Goal: Register for event/course

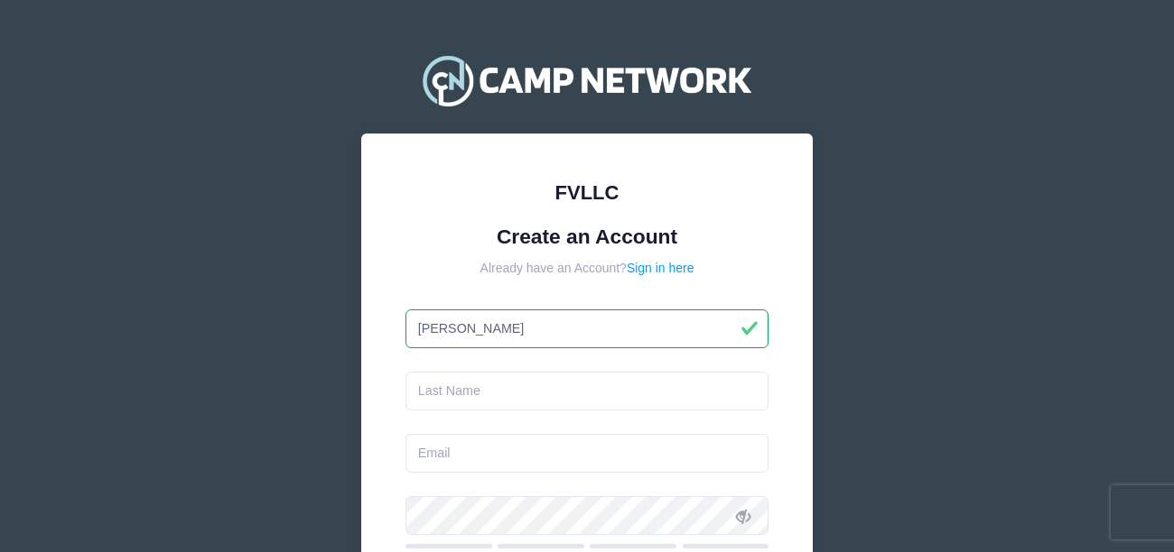
type input "[PERSON_NAME]"
click at [533, 398] on input "text" at bounding box center [587, 391] width 364 height 39
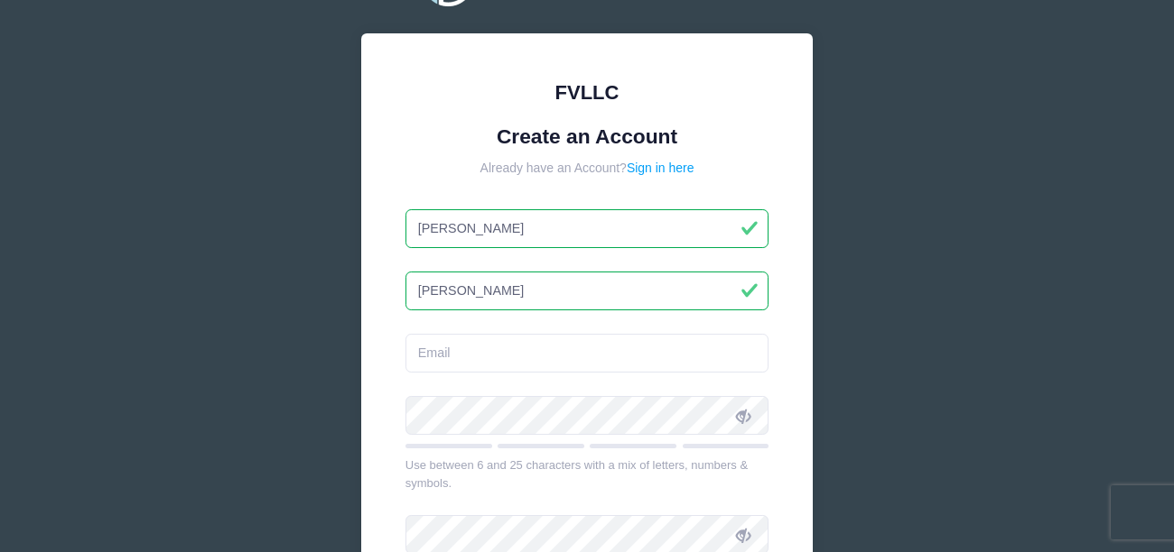
scroll to position [103, 0]
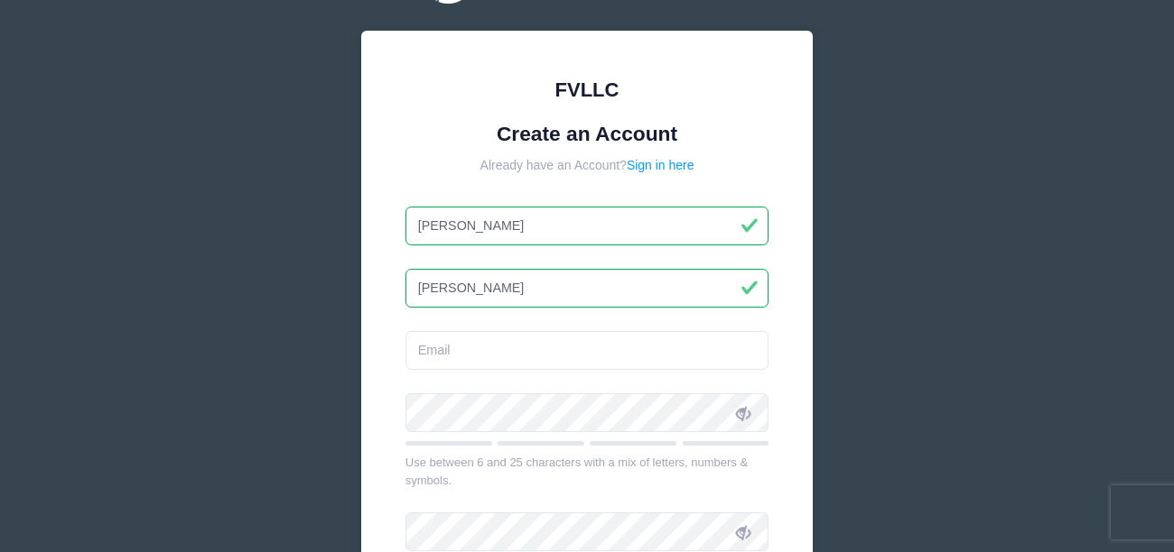
type input "[PERSON_NAME]"
click at [512, 354] on input "email" at bounding box center [587, 350] width 364 height 39
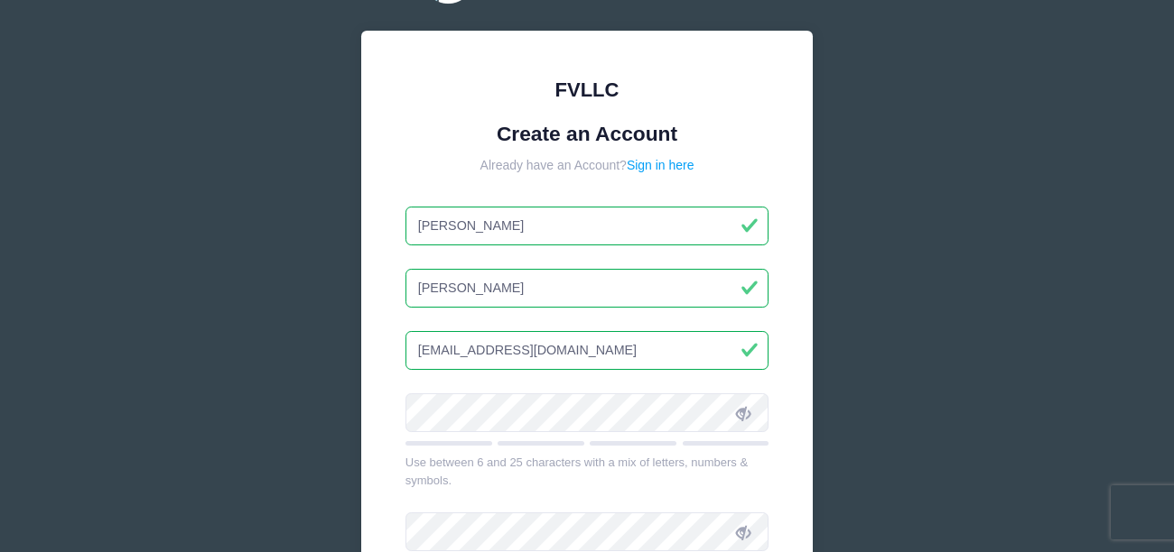
type input "[EMAIL_ADDRESS][DOMAIN_NAME]"
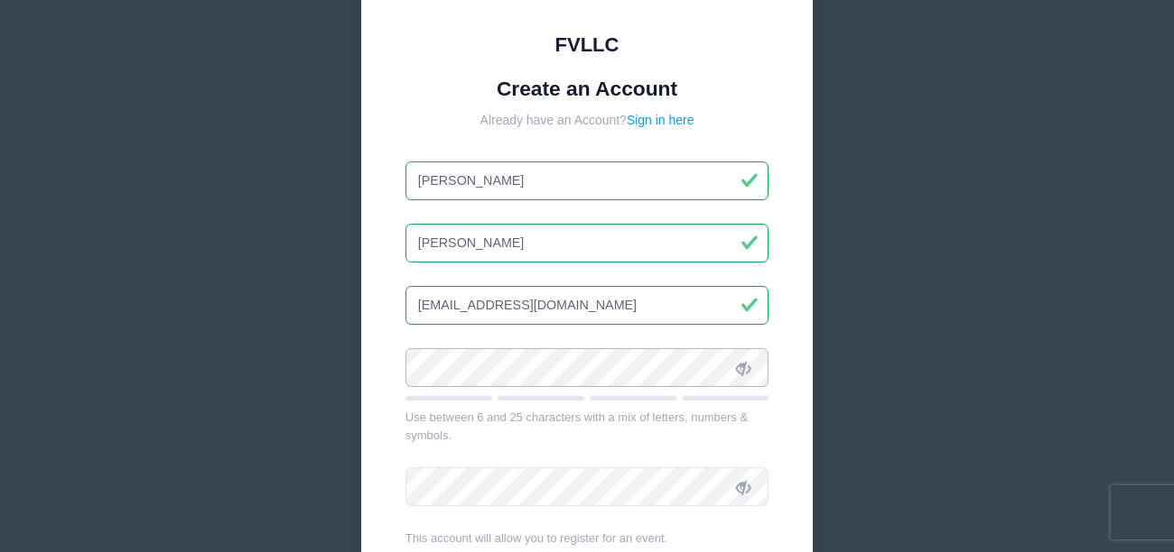
scroll to position [162, 0]
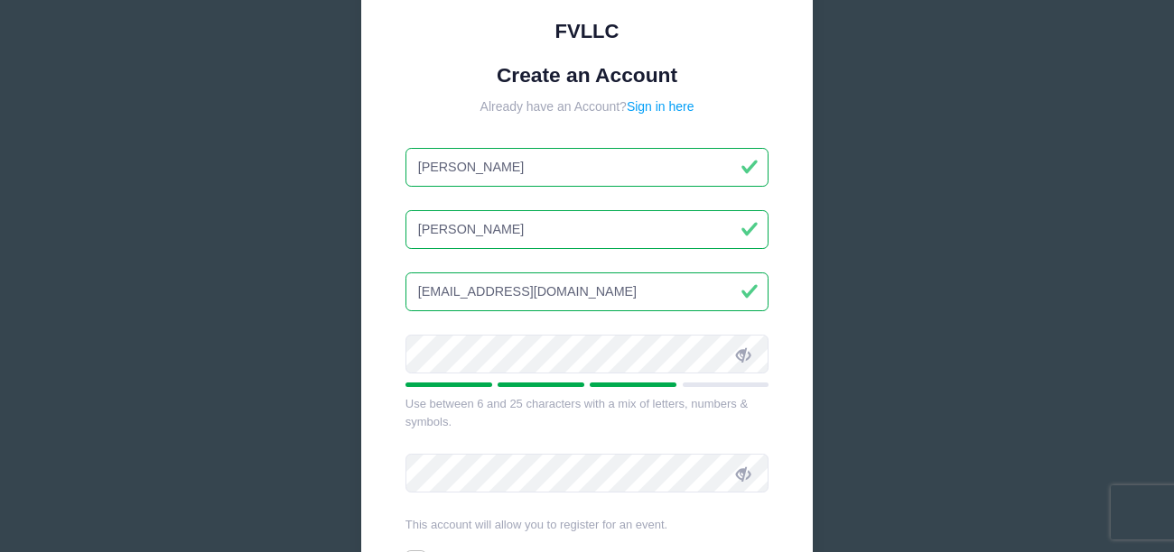
click at [747, 350] on icon at bounding box center [743, 355] width 14 height 14
click at [745, 353] on icon at bounding box center [743, 355] width 14 height 14
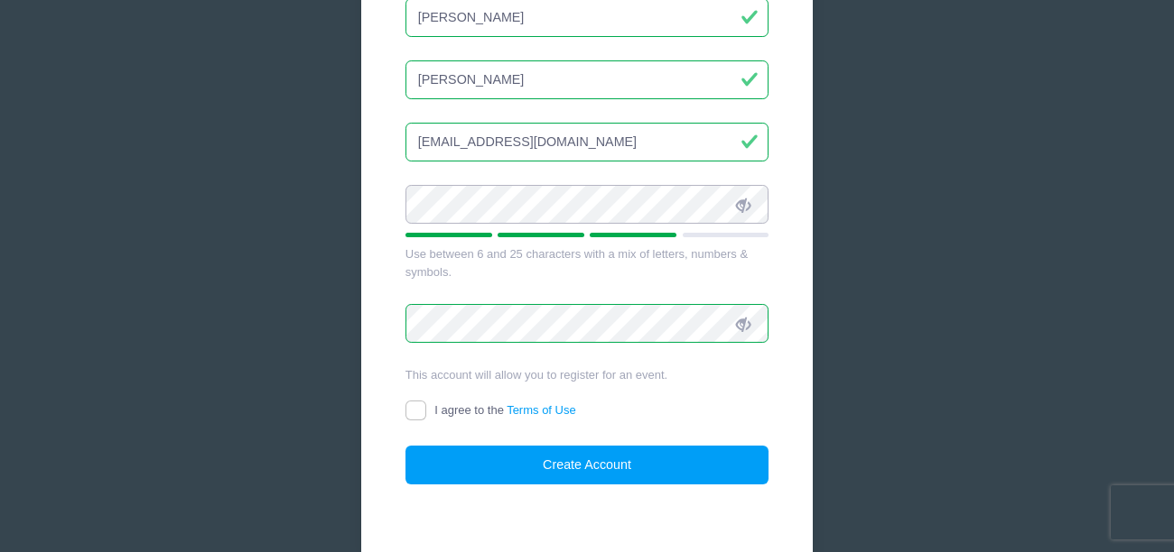
scroll to position [352, 0]
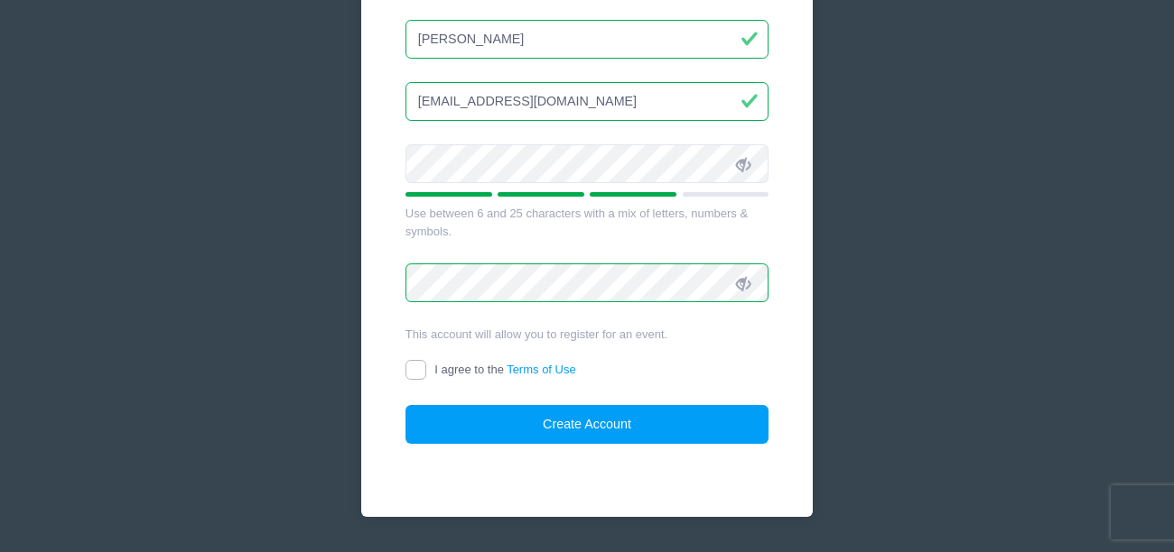
click at [415, 362] on input "I agree to the Terms of Use" at bounding box center [415, 370] width 21 height 21
checkbox input "true"
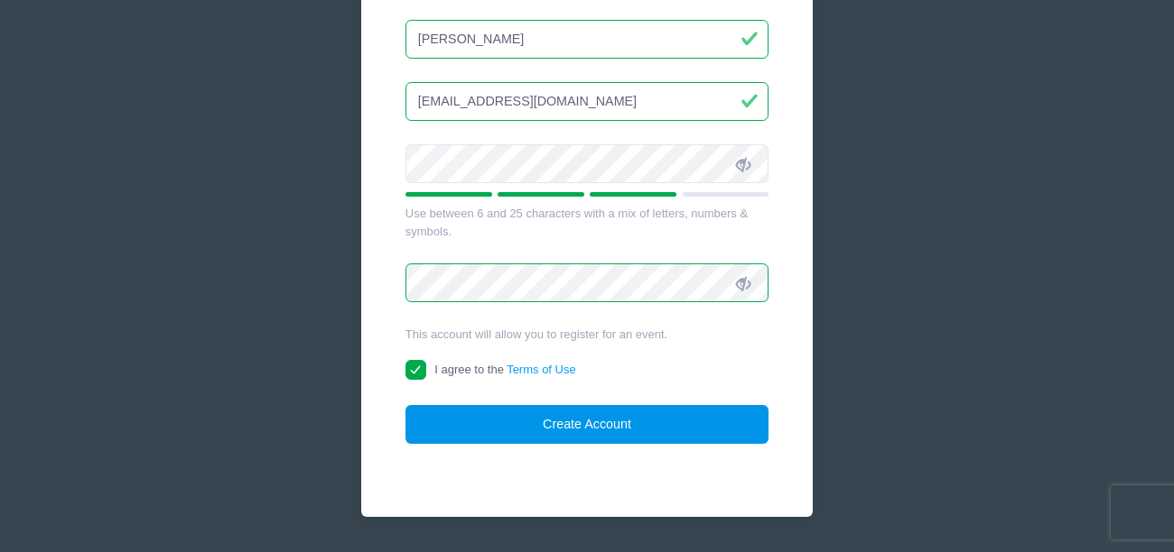
click at [561, 417] on button "Create Account" at bounding box center [587, 424] width 364 height 39
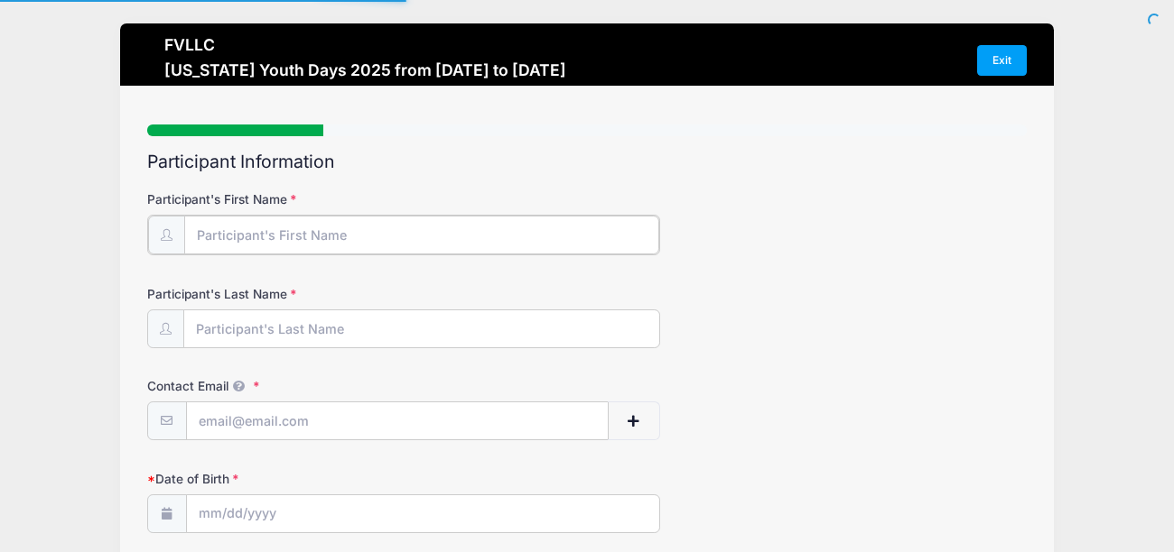
click at [328, 230] on input "Participant's First Name" at bounding box center [422, 235] width 476 height 39
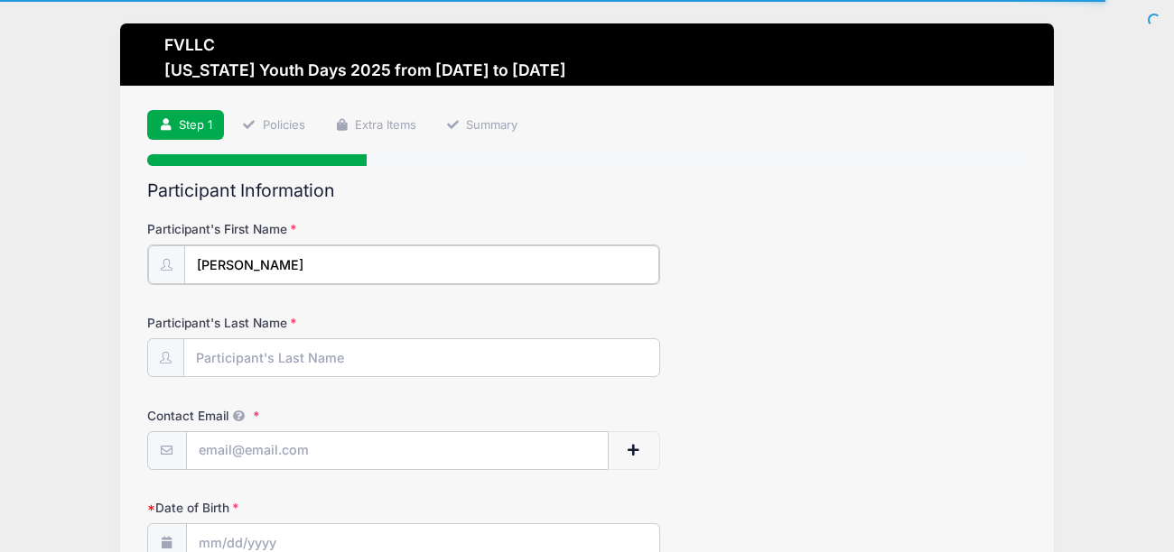
type input "[PERSON_NAME]"
click at [328, 355] on input "Participant's Last Name" at bounding box center [422, 357] width 476 height 39
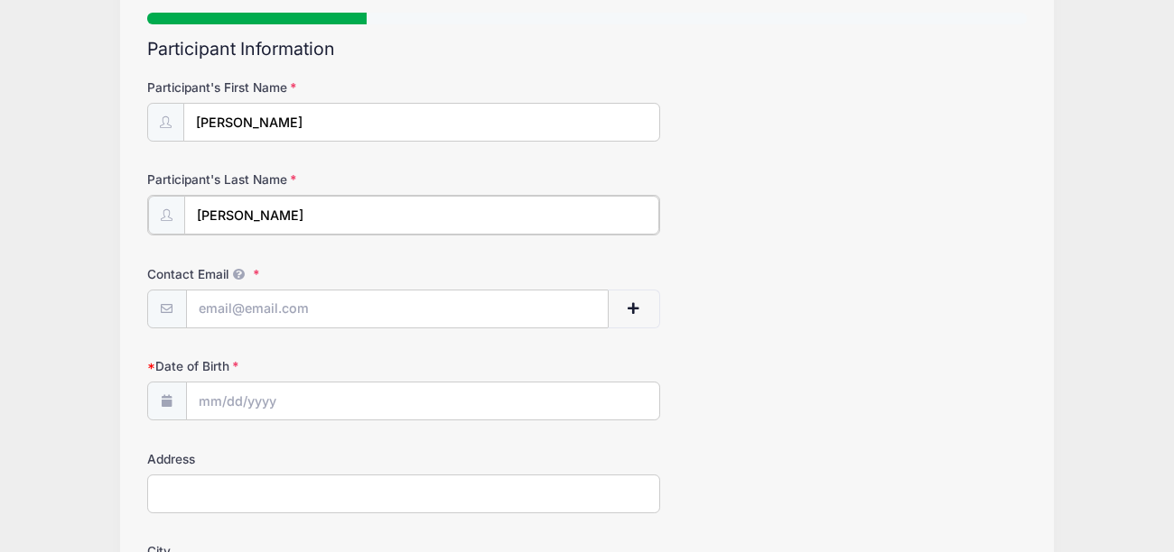
scroll to position [143, 0]
type input "[PERSON_NAME]"
click at [330, 311] on input "Contact Email" at bounding box center [398, 307] width 422 height 39
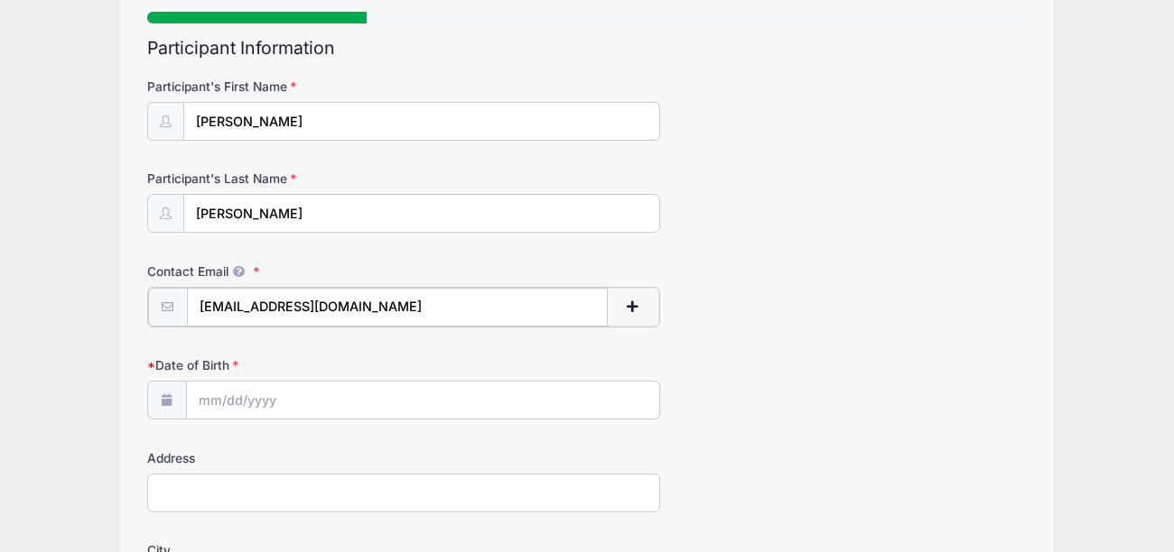
type input "[EMAIL_ADDRESS][DOMAIN_NAME]"
click at [361, 404] on input "Date of Birth" at bounding box center [423, 399] width 472 height 39
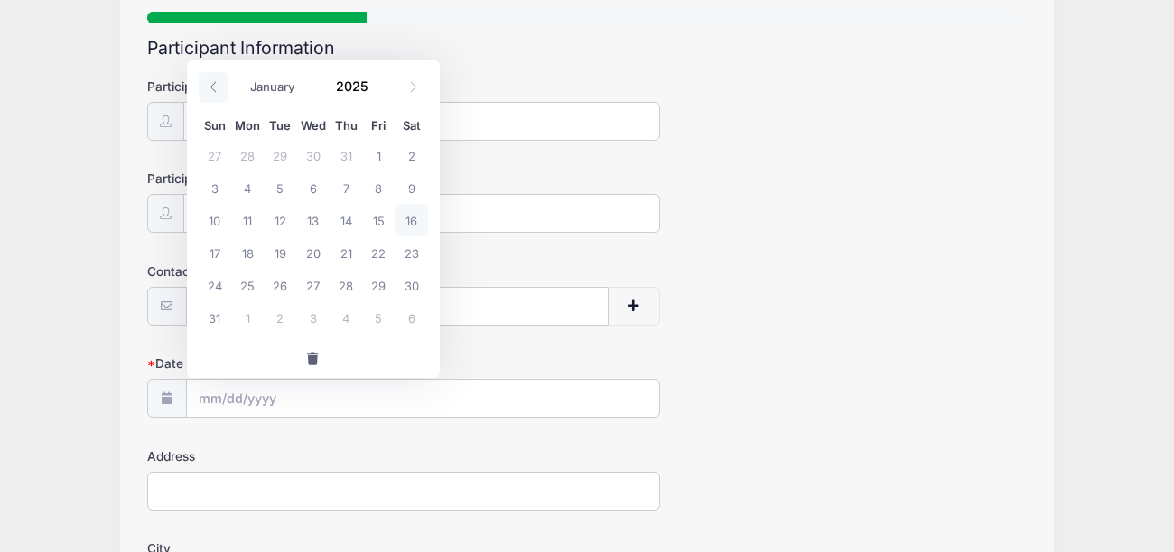
click at [221, 87] on span at bounding box center [214, 87] width 30 height 31
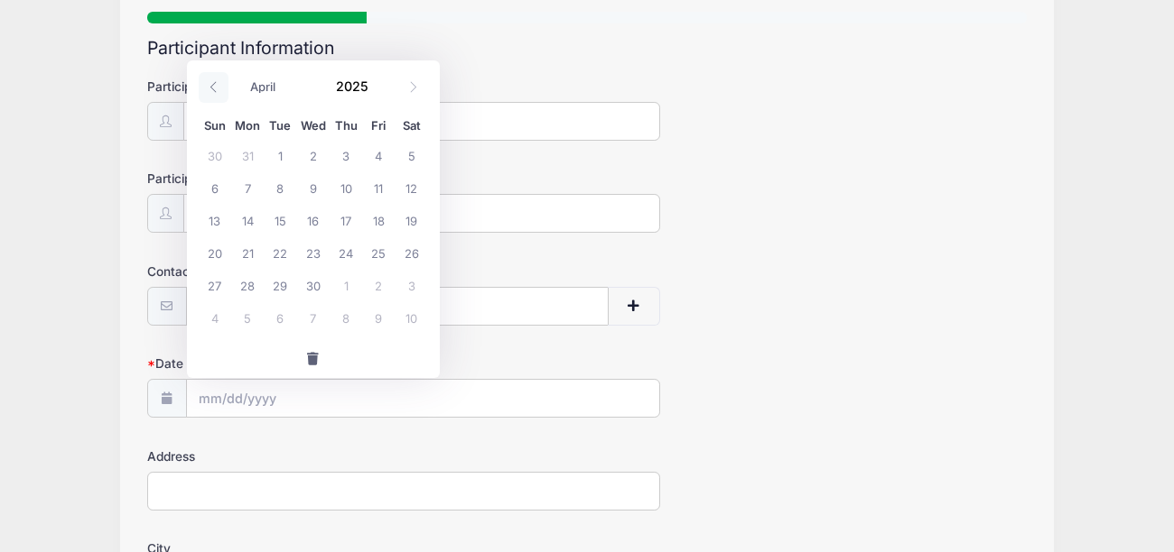
select select "2"
click at [363, 79] on input "2025" at bounding box center [356, 86] width 59 height 27
click at [374, 76] on span at bounding box center [379, 80] width 13 height 14
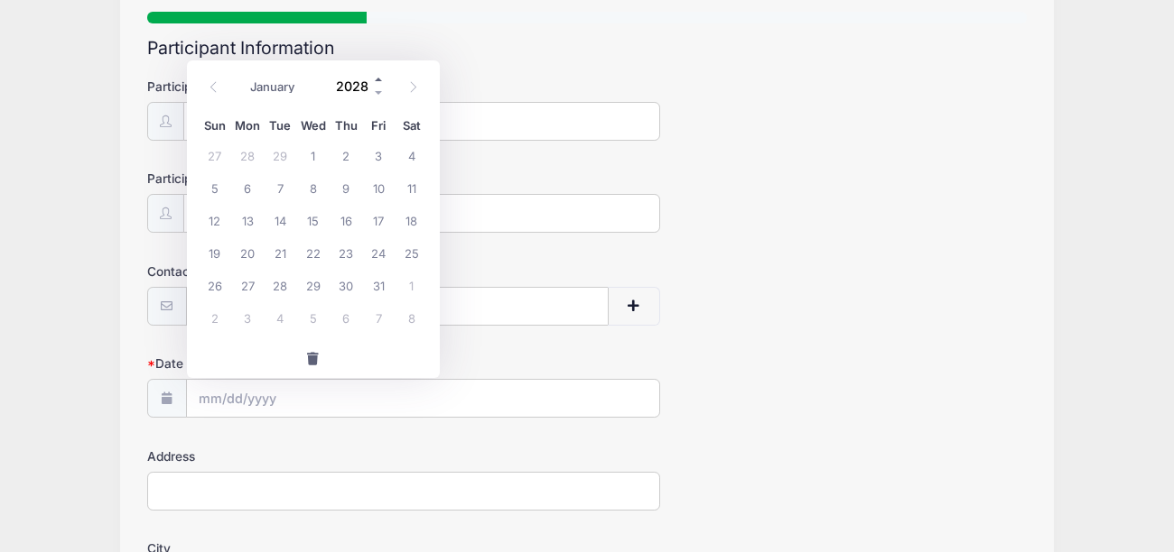
click at [374, 76] on span at bounding box center [379, 80] width 13 height 14
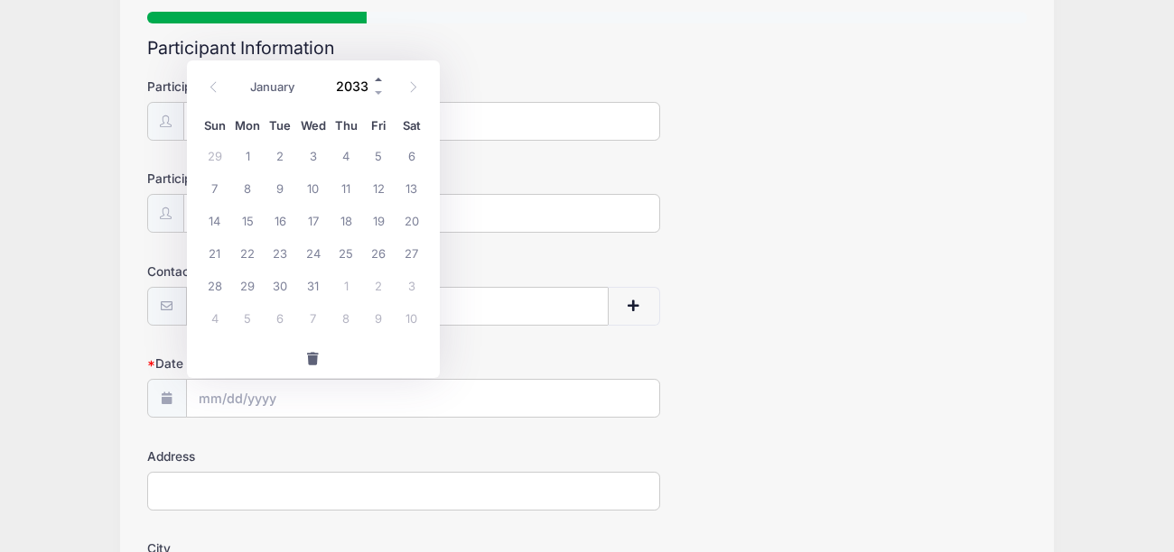
click at [374, 76] on span at bounding box center [379, 80] width 13 height 14
click at [377, 93] on span at bounding box center [379, 94] width 13 height 14
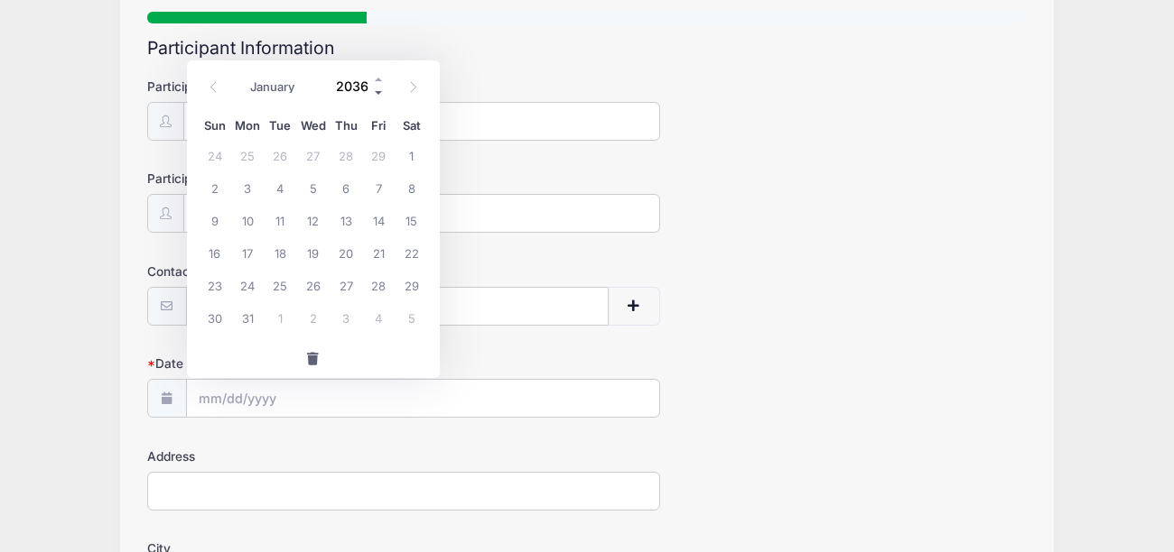
click at [377, 93] on span at bounding box center [379, 94] width 13 height 14
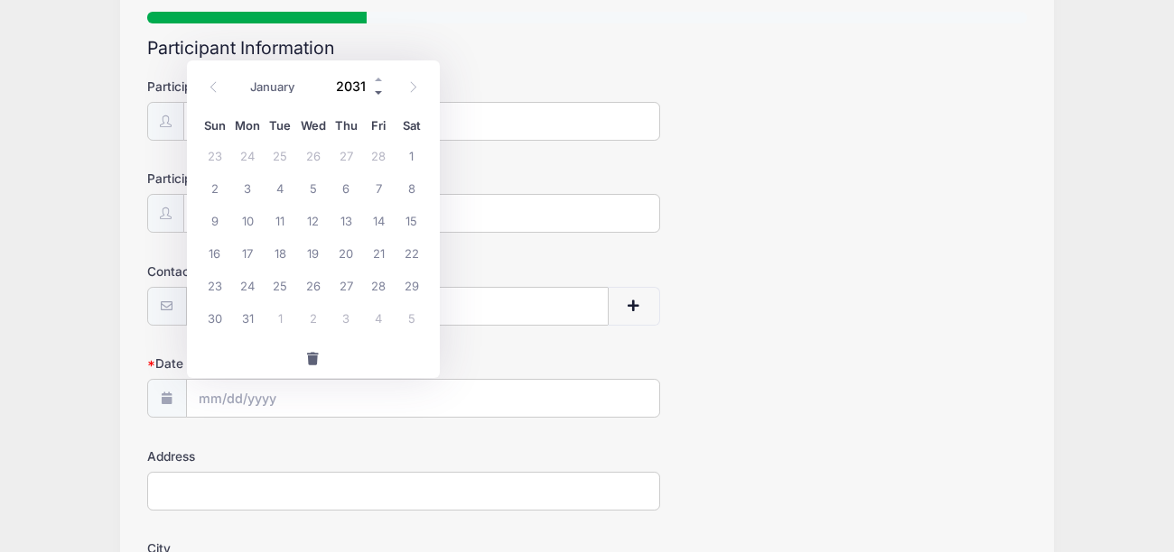
click at [377, 93] on span at bounding box center [379, 94] width 13 height 14
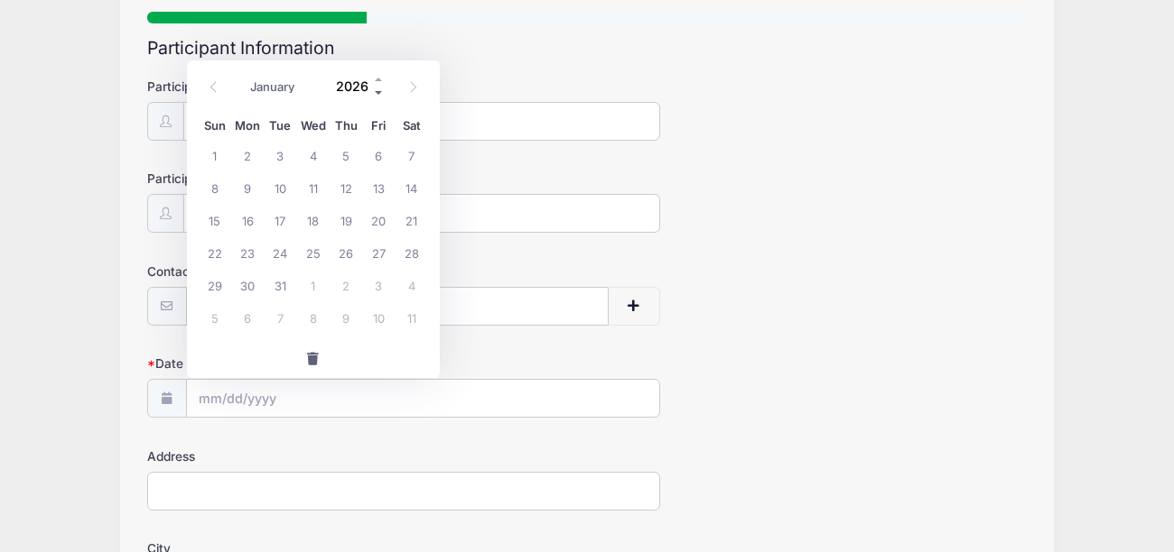
click at [377, 93] on span at bounding box center [379, 94] width 13 height 14
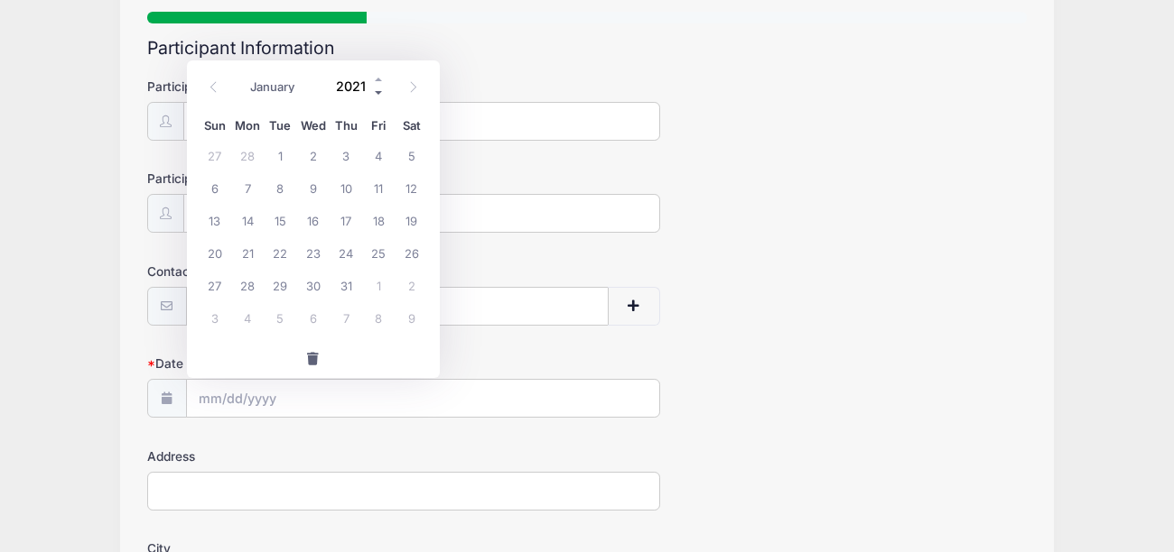
click at [377, 93] on span at bounding box center [379, 94] width 13 height 14
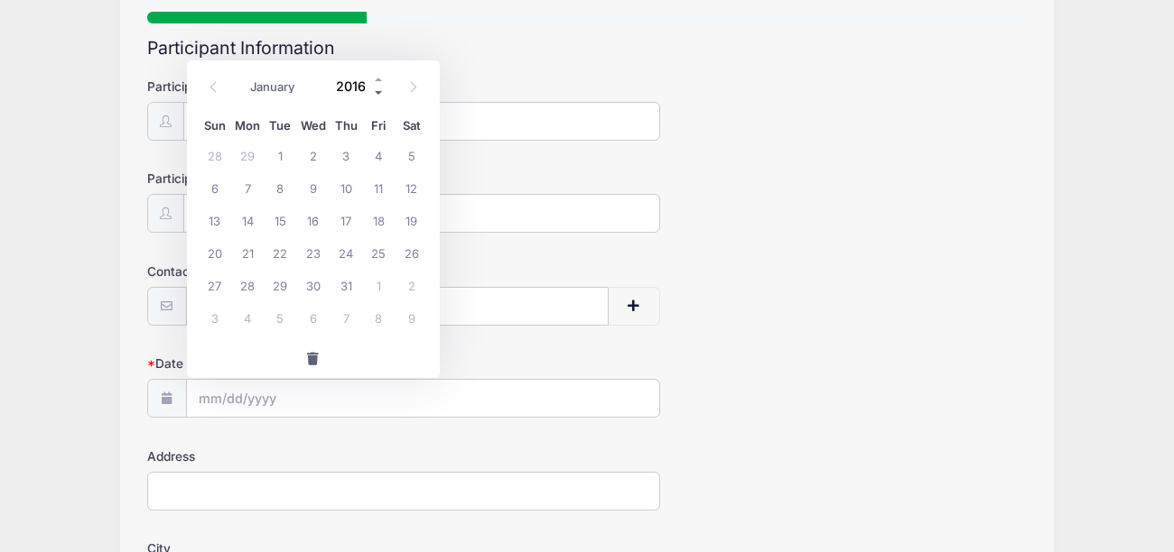
click at [377, 93] on span at bounding box center [379, 94] width 13 height 14
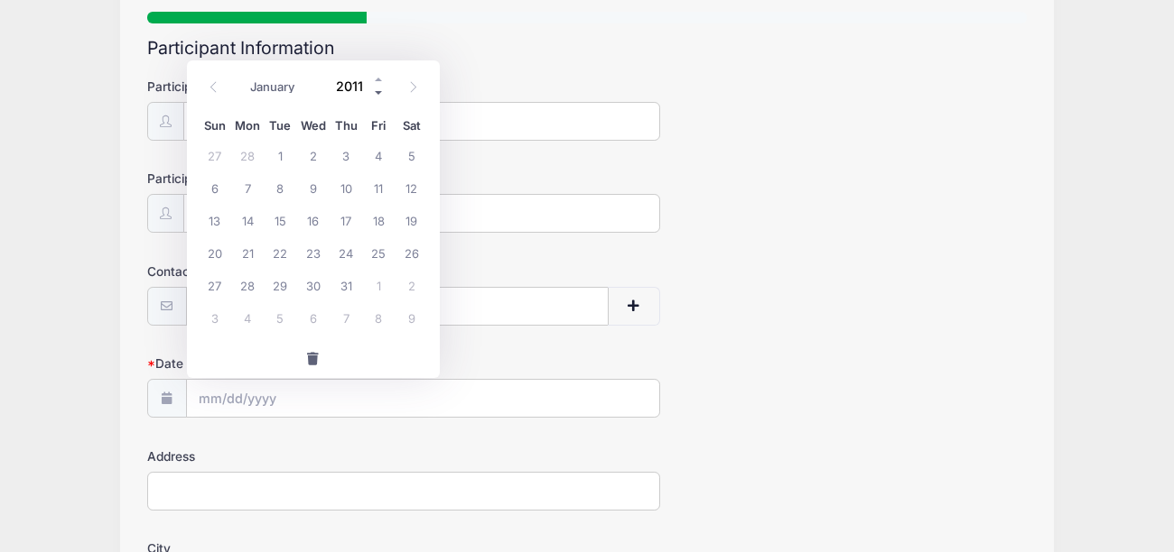
click at [377, 93] on span at bounding box center [379, 94] width 13 height 14
click at [376, 80] on span at bounding box center [379, 80] width 13 height 14
type input "2009"
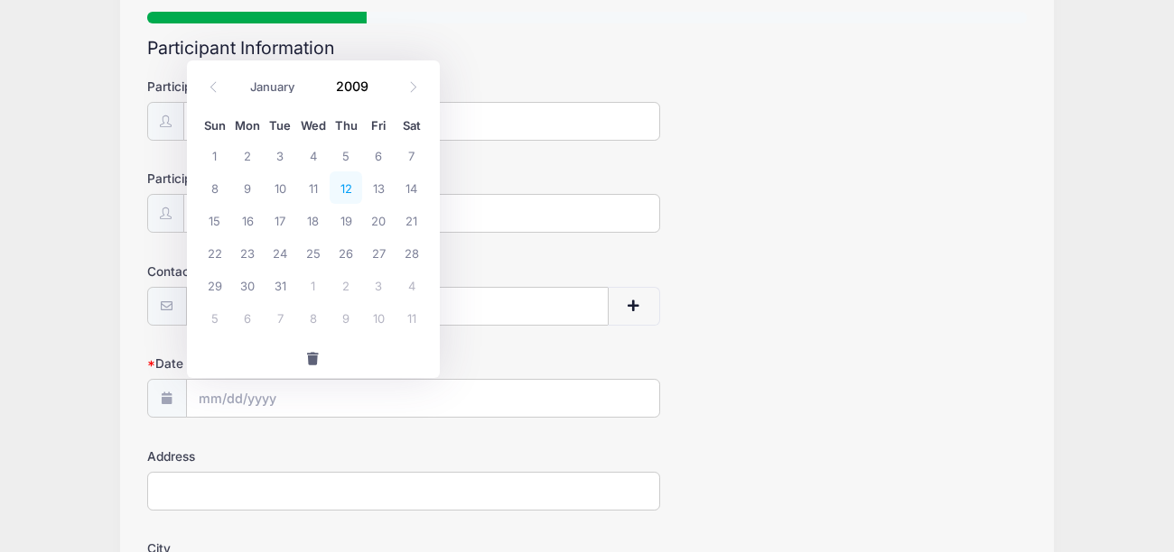
click at [339, 190] on span "12" at bounding box center [345, 188] width 32 height 32
type input "[DATE]"
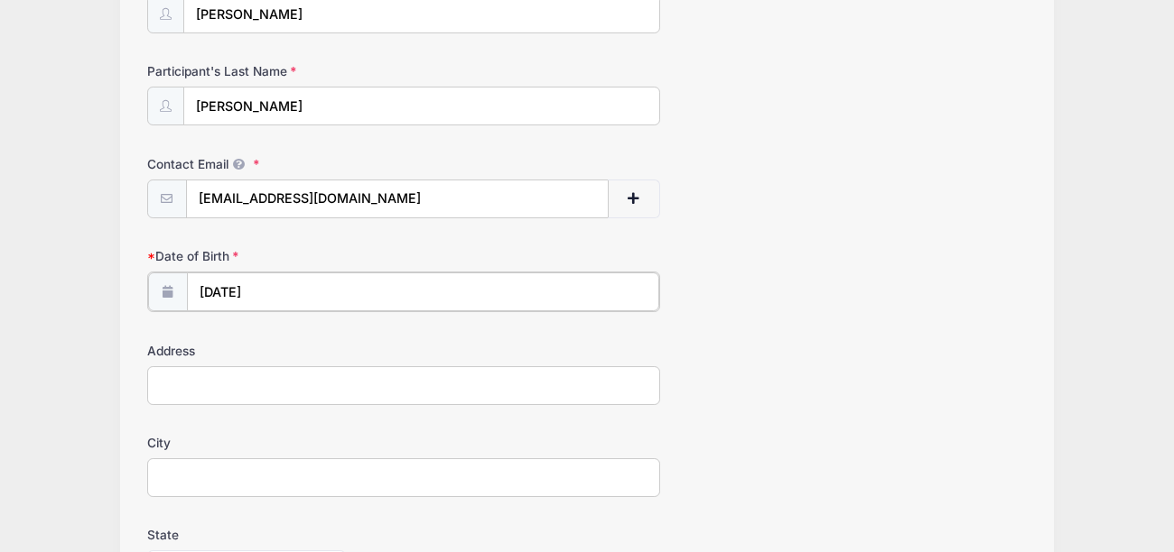
scroll to position [253, 0]
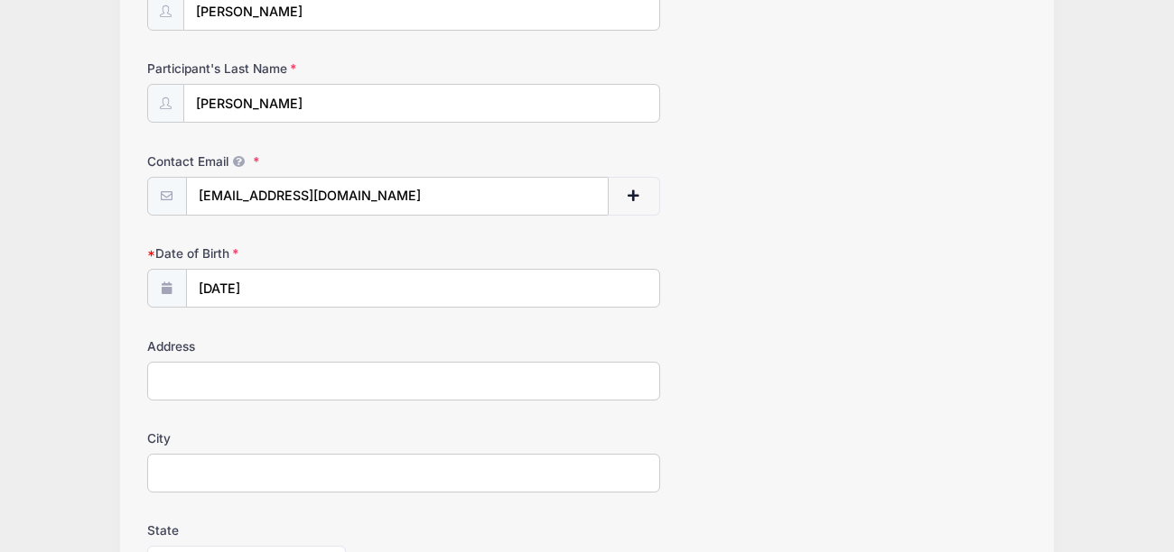
click at [398, 385] on input "Address" at bounding box center [404, 381] width 514 height 39
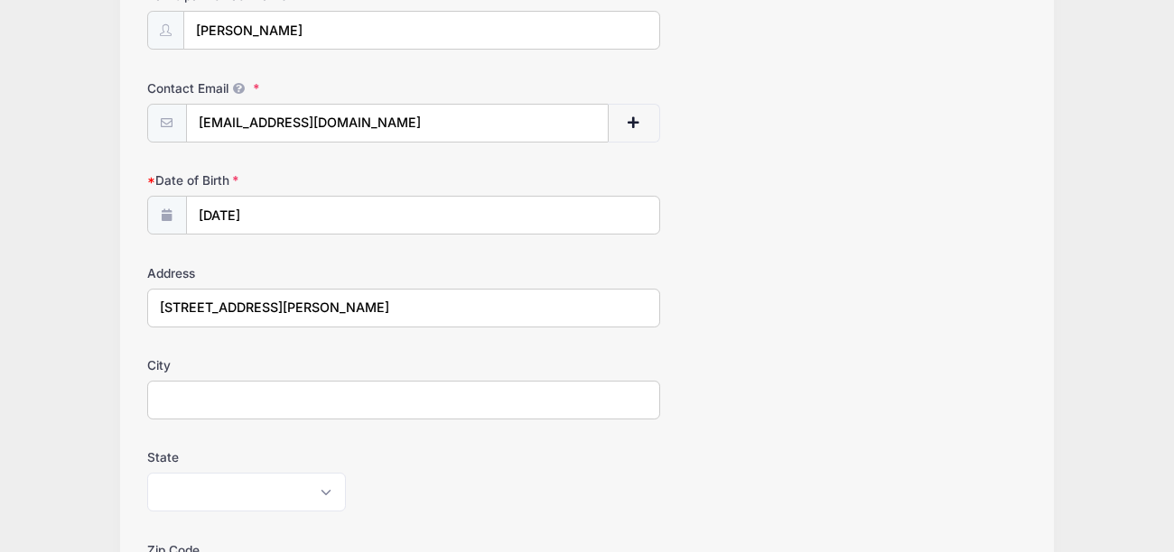
scroll to position [341, 0]
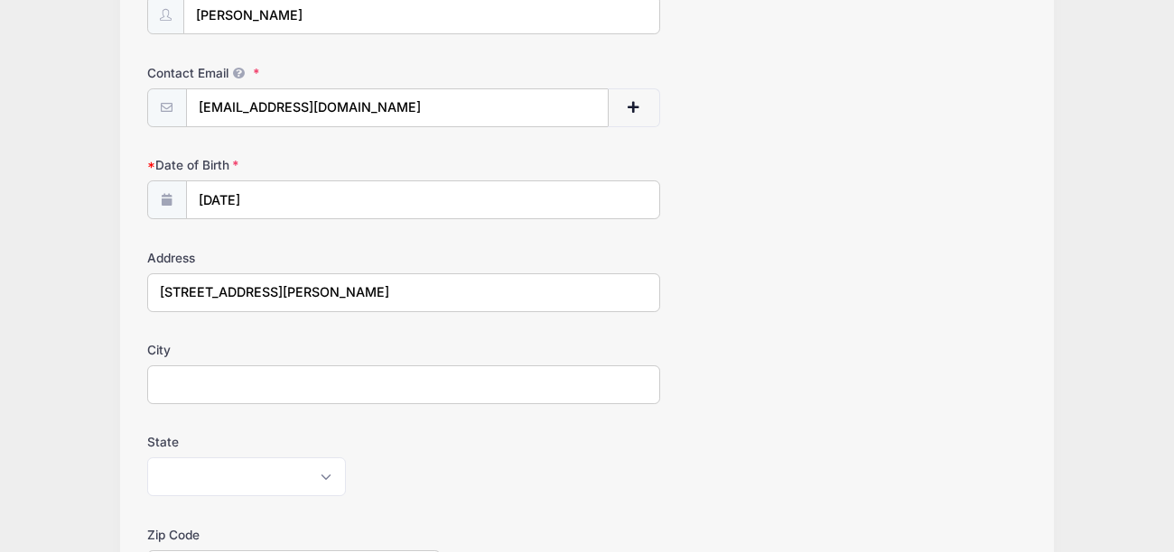
type input "[STREET_ADDRESS][PERSON_NAME]"
click at [376, 394] on input "City" at bounding box center [404, 385] width 514 height 39
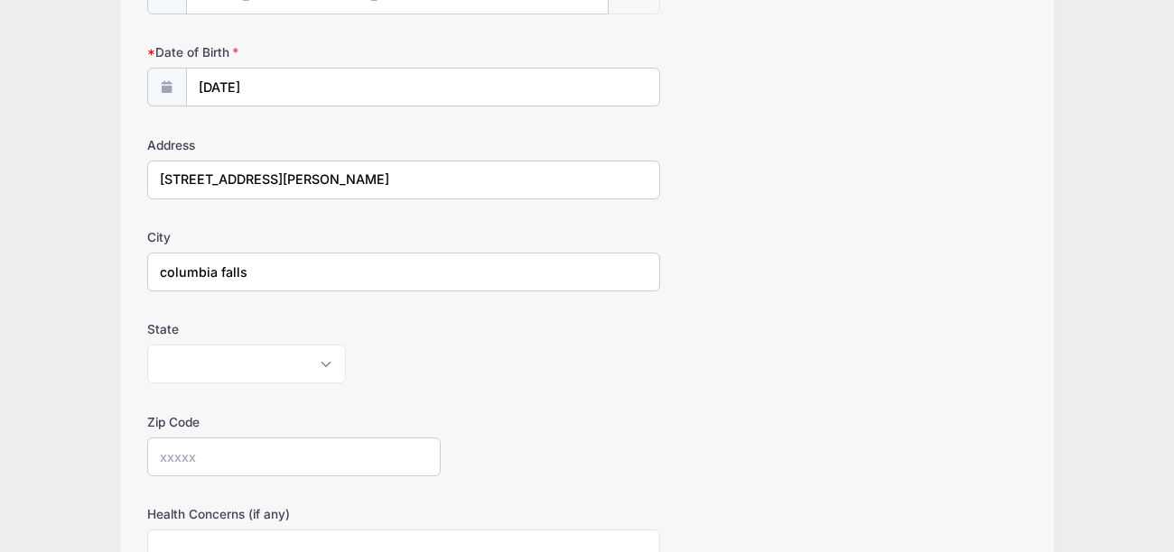
type input "columbia falls"
click at [305, 371] on select "[US_STATE] [US_STATE] [US_STATE] [US_STATE] [US_STATE] Armed Forces Africa Arme…" at bounding box center [246, 364] width 199 height 39
select select "MT"
click at [147, 345] on select "[US_STATE] [US_STATE] [US_STATE] [US_STATE] [US_STATE] Armed Forces Africa Arme…" at bounding box center [246, 364] width 199 height 39
click at [239, 456] on input "Zip Code" at bounding box center [293, 457] width 293 height 39
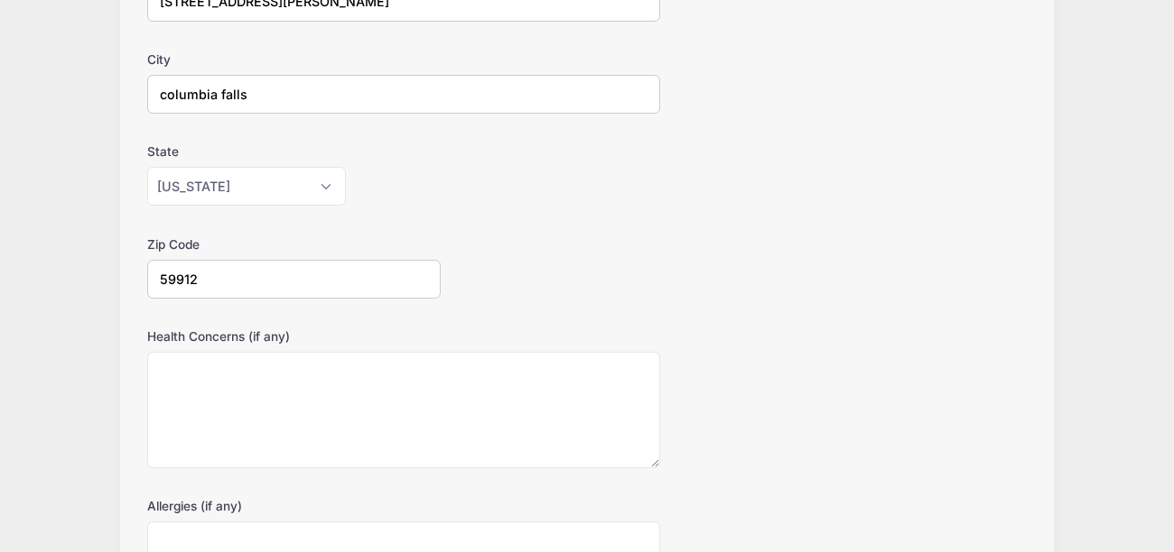
scroll to position [658, 0]
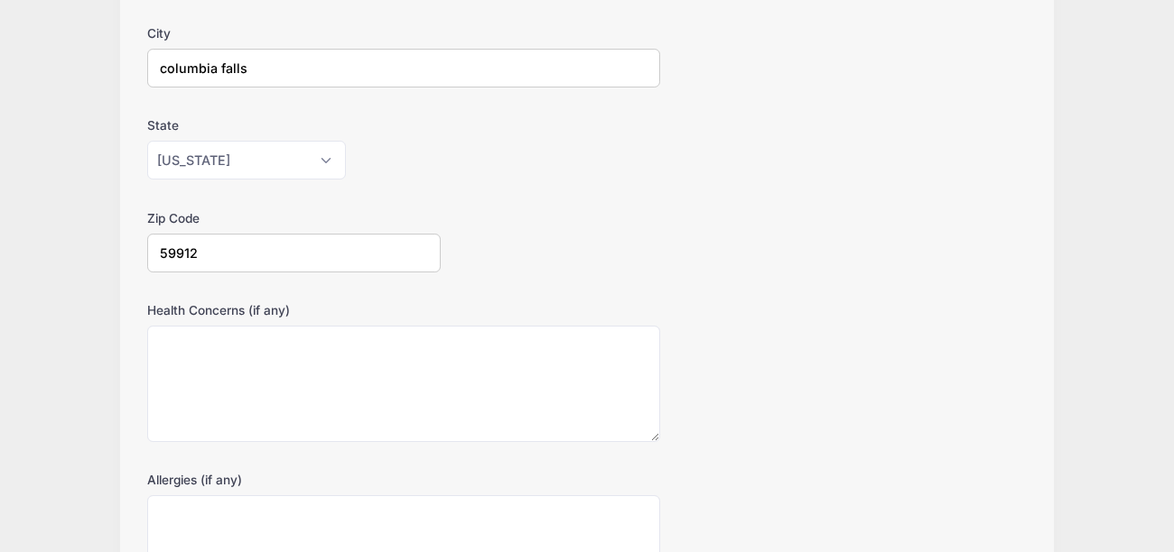
type input "59912"
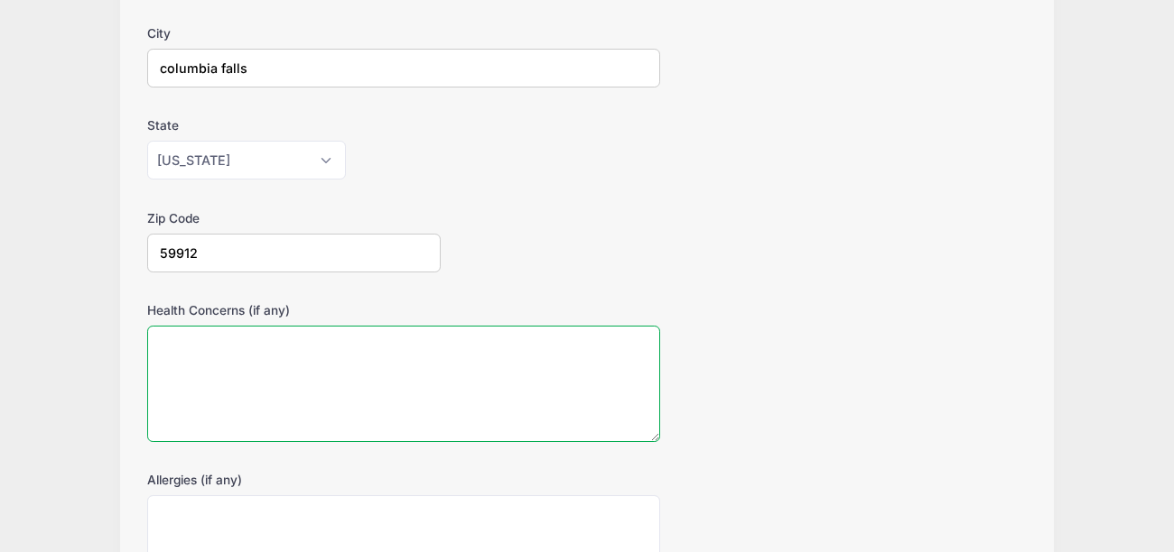
click at [325, 425] on textarea "Health Concerns (if any)" at bounding box center [404, 384] width 514 height 116
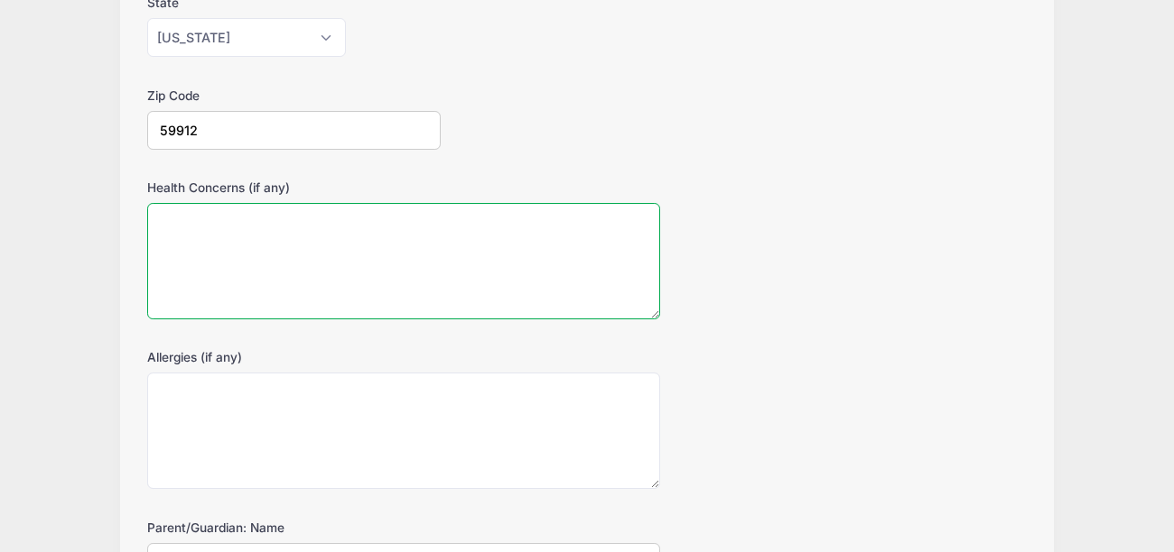
scroll to position [783, 0]
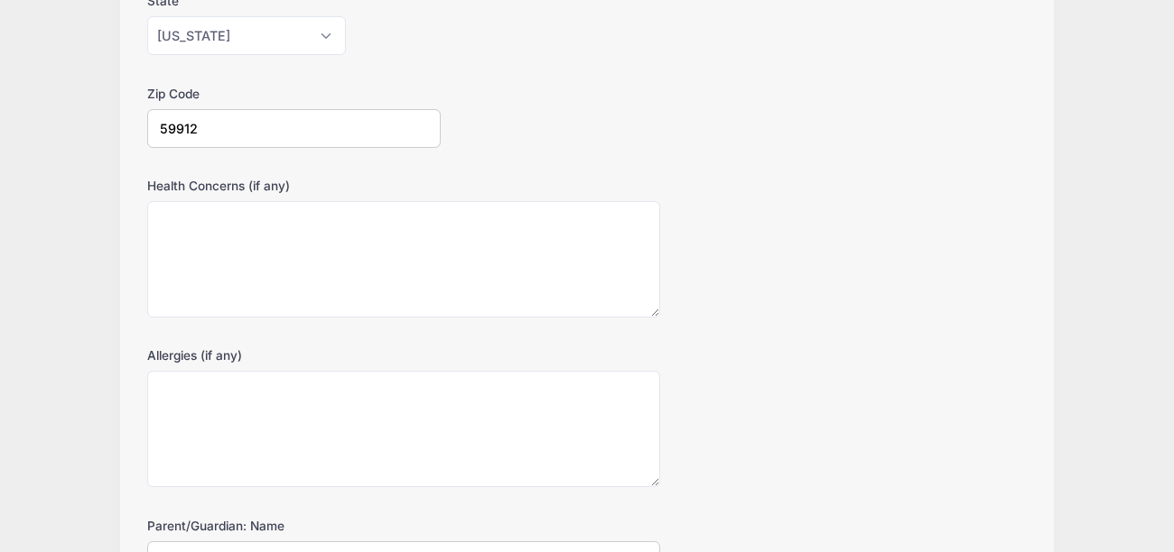
click at [390, 349] on label "Allergies (if any)" at bounding box center [293, 356] width 293 height 18
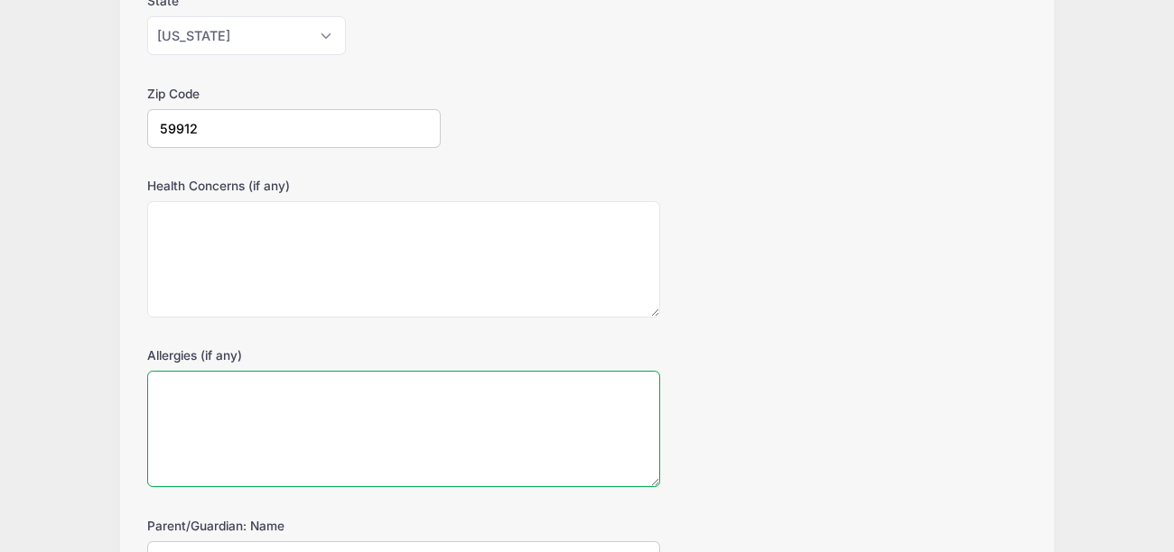
click at [390, 371] on textarea "Allergies (if any)" at bounding box center [404, 429] width 514 height 116
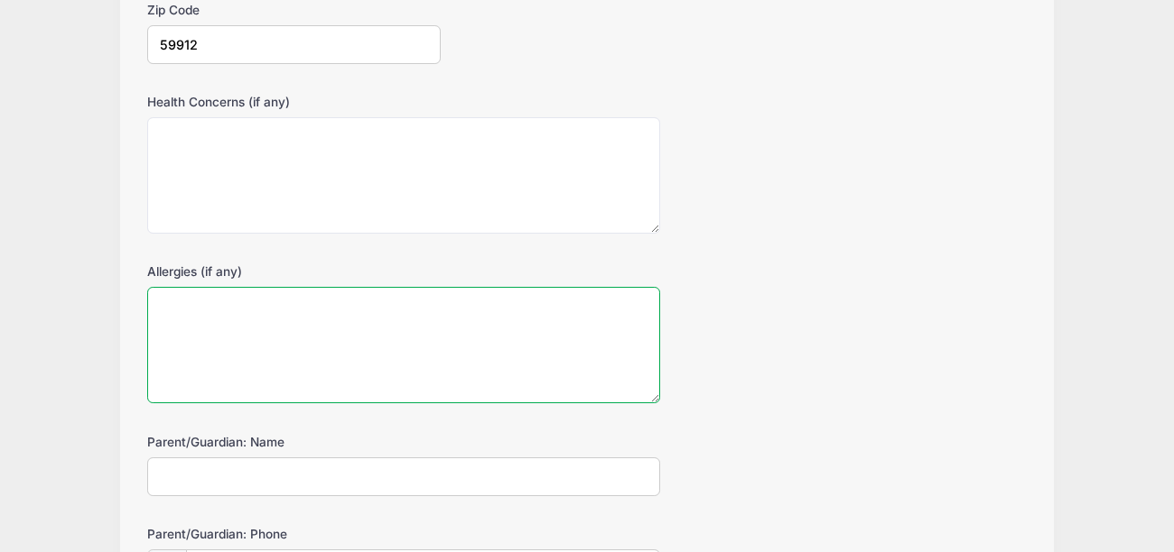
scroll to position [877, 0]
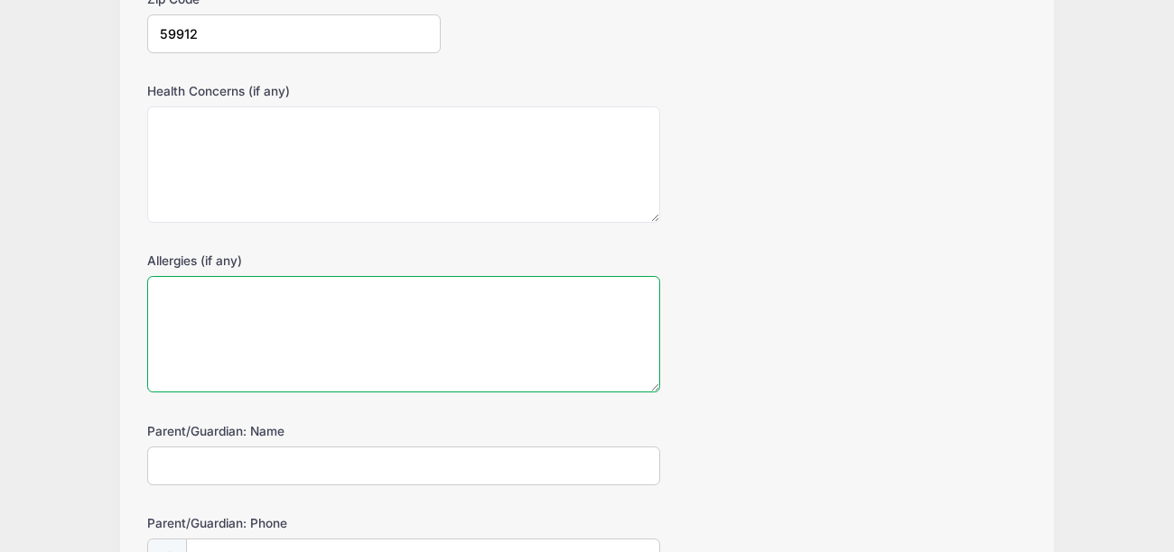
click at [431, 355] on textarea "Allergies (if any)" at bounding box center [404, 334] width 514 height 116
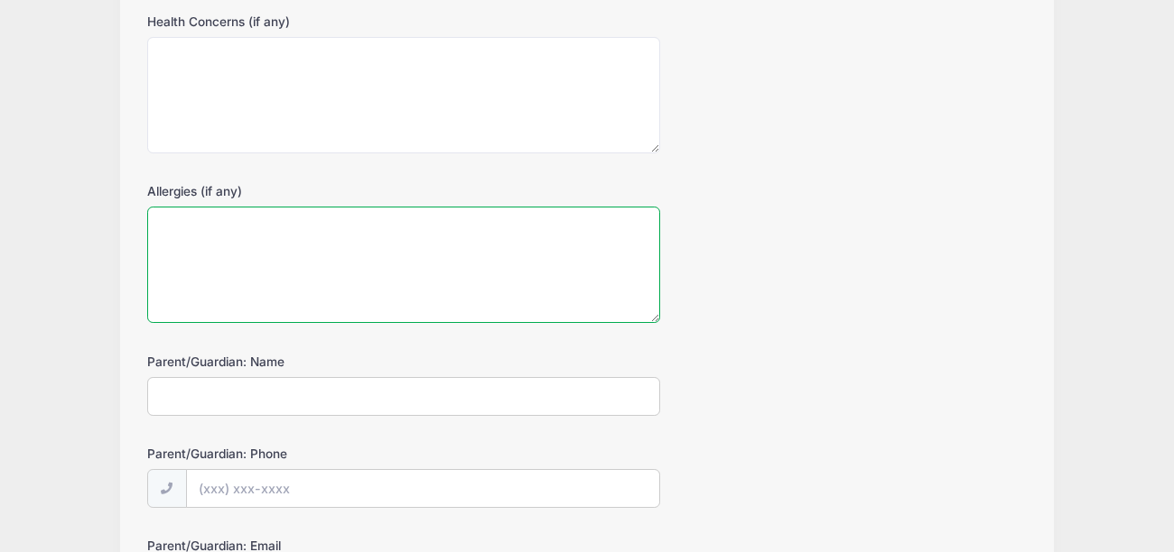
scroll to position [948, 0]
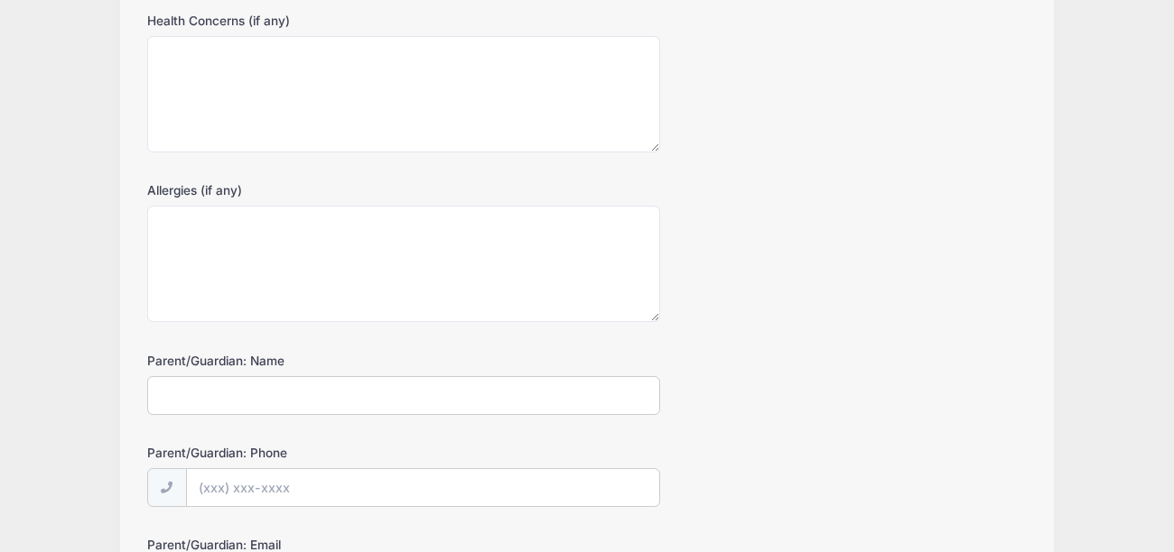
click at [431, 355] on label "Parent/Guardian: Name" at bounding box center [293, 361] width 293 height 18
click at [431, 376] on input "Parent/Guardian: Name" at bounding box center [404, 395] width 514 height 39
click at [431, 355] on label "Parent/Guardian: Name" at bounding box center [293, 361] width 293 height 18
click at [431, 376] on input "Parent/Guardian: Name" at bounding box center [404, 395] width 514 height 39
click at [393, 352] on label "Parent/Guardian: Name" at bounding box center [293, 361] width 293 height 18
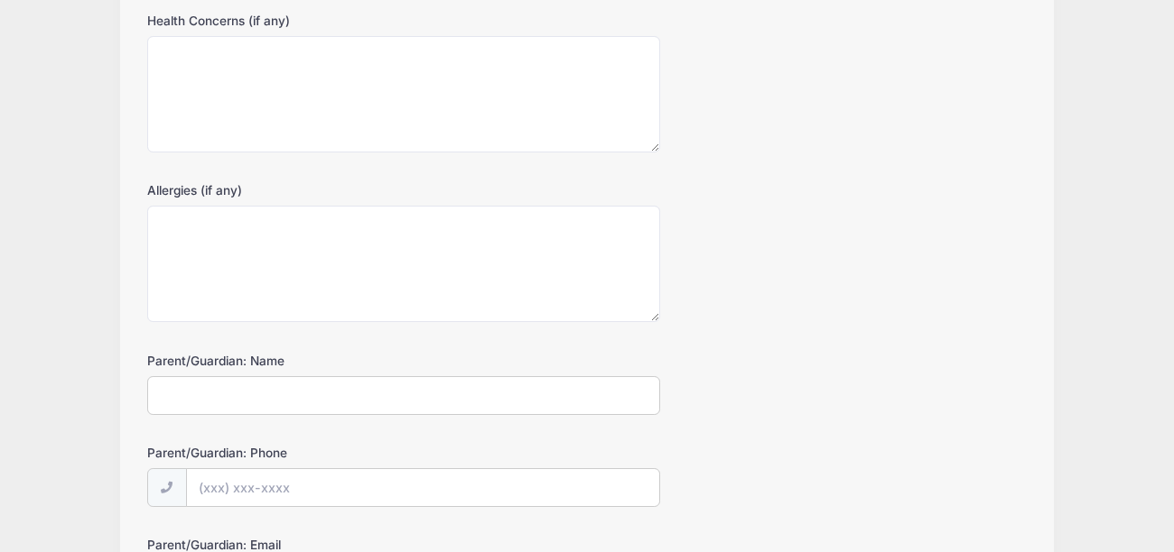
click at [393, 376] on input "Parent/Guardian: Name" at bounding box center [404, 395] width 514 height 39
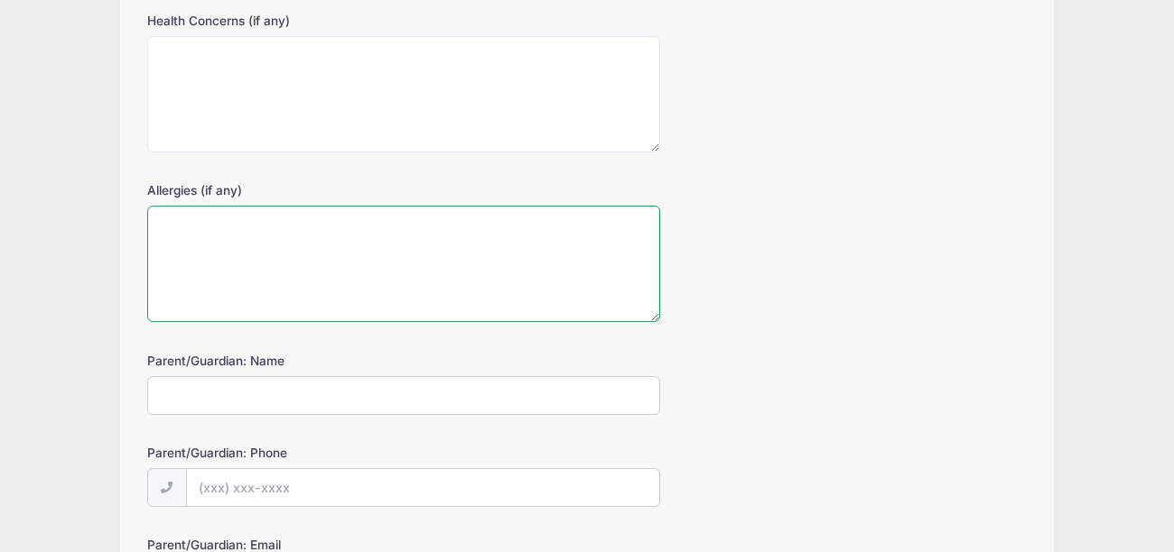
click at [440, 258] on textarea "Allergies (if any)" at bounding box center [404, 264] width 514 height 116
click at [463, 274] on textarea "Allergies (if any)" at bounding box center [404, 264] width 514 height 116
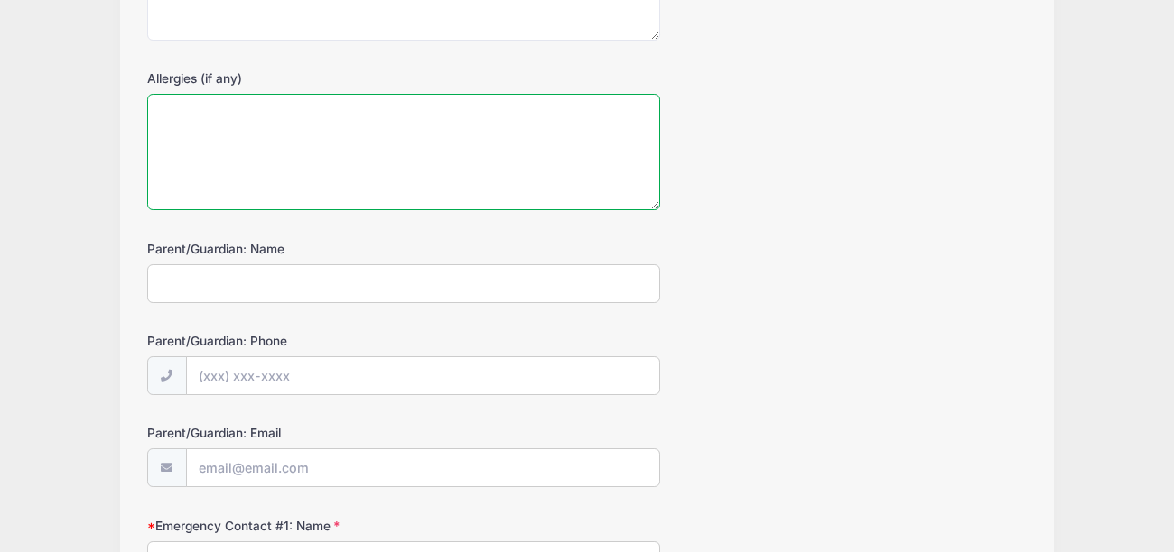
scroll to position [1070, 0]
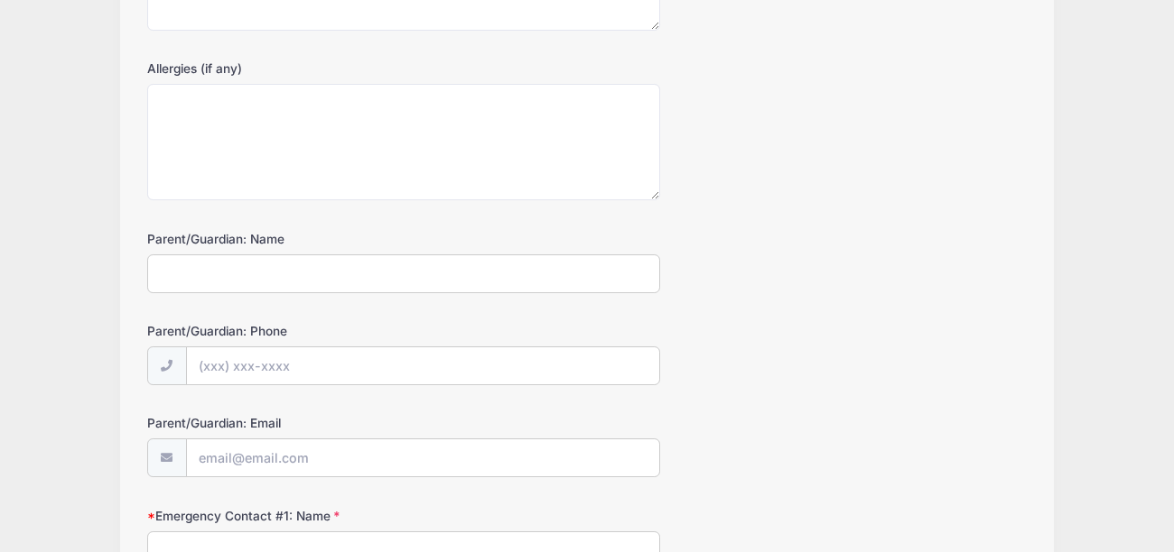
click at [391, 273] on input "Parent/Guardian: Name" at bounding box center [404, 274] width 514 height 39
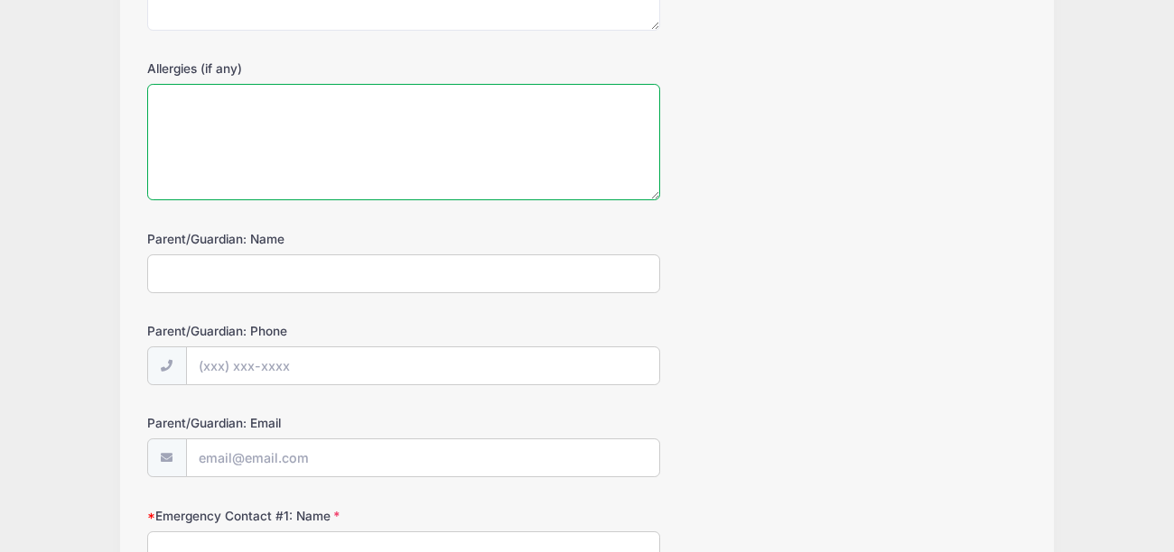
click at [431, 181] on textarea "Allergies (if any)" at bounding box center [404, 142] width 514 height 116
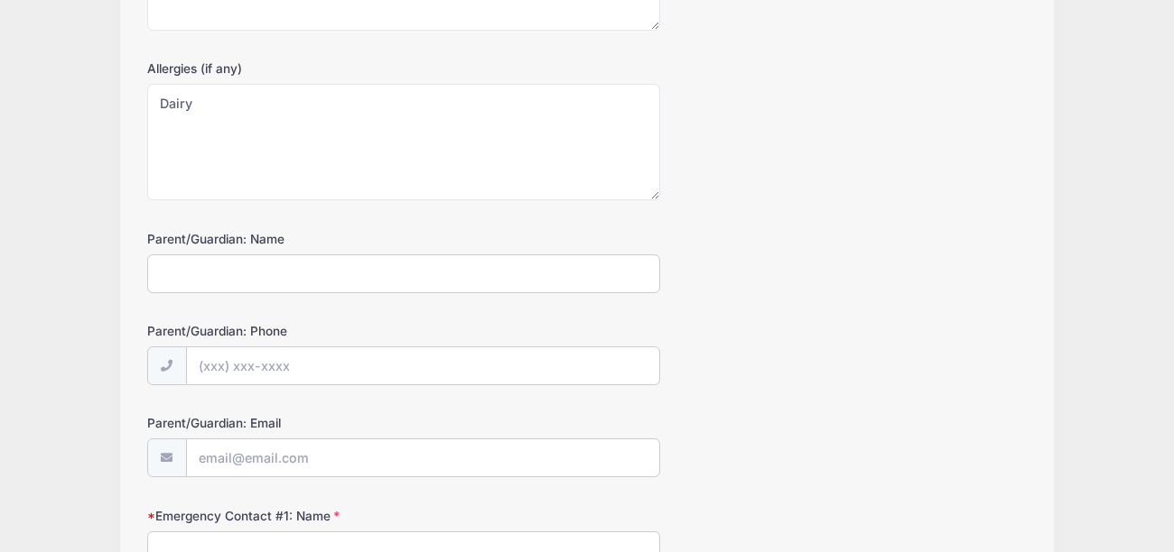
click at [414, 268] on input "Parent/Guardian: Name" at bounding box center [404, 274] width 514 height 39
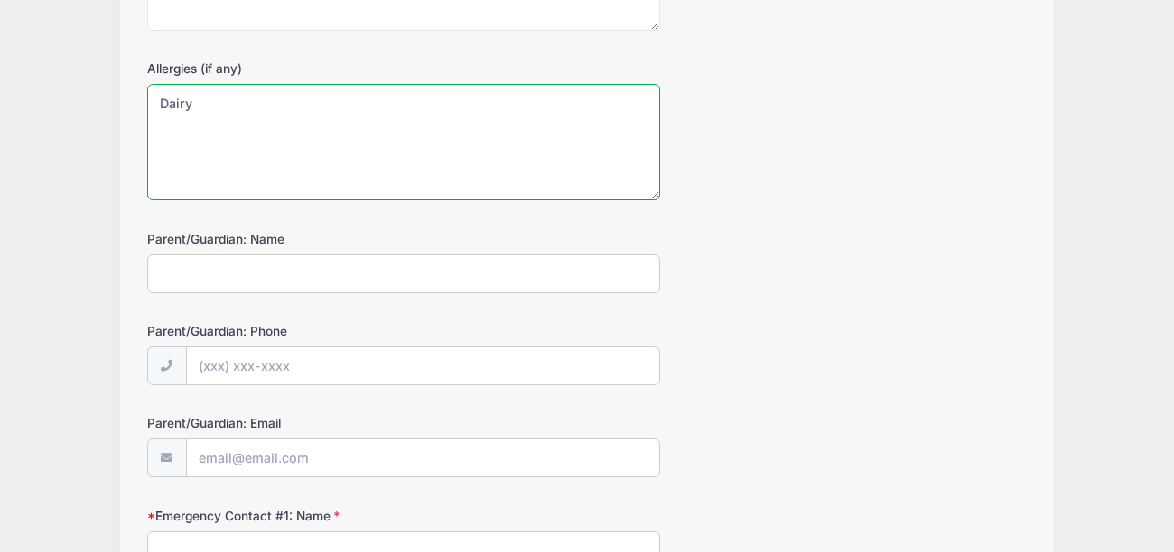
click at [484, 159] on textarea "Dairy" at bounding box center [404, 142] width 514 height 116
type textarea "Dairy"
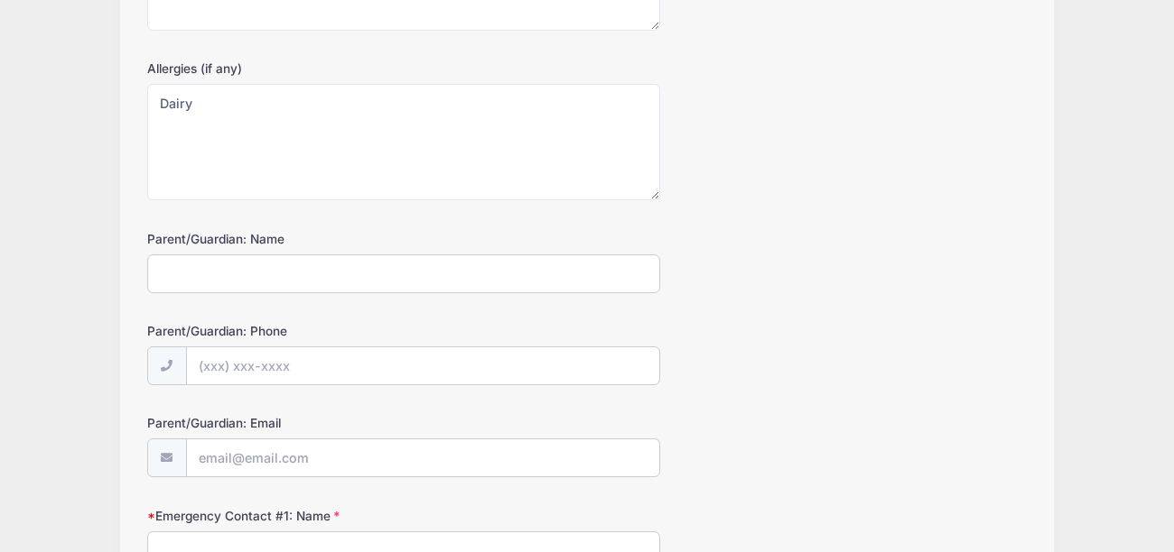
click at [413, 271] on input "Parent/Guardian: Name" at bounding box center [404, 274] width 514 height 39
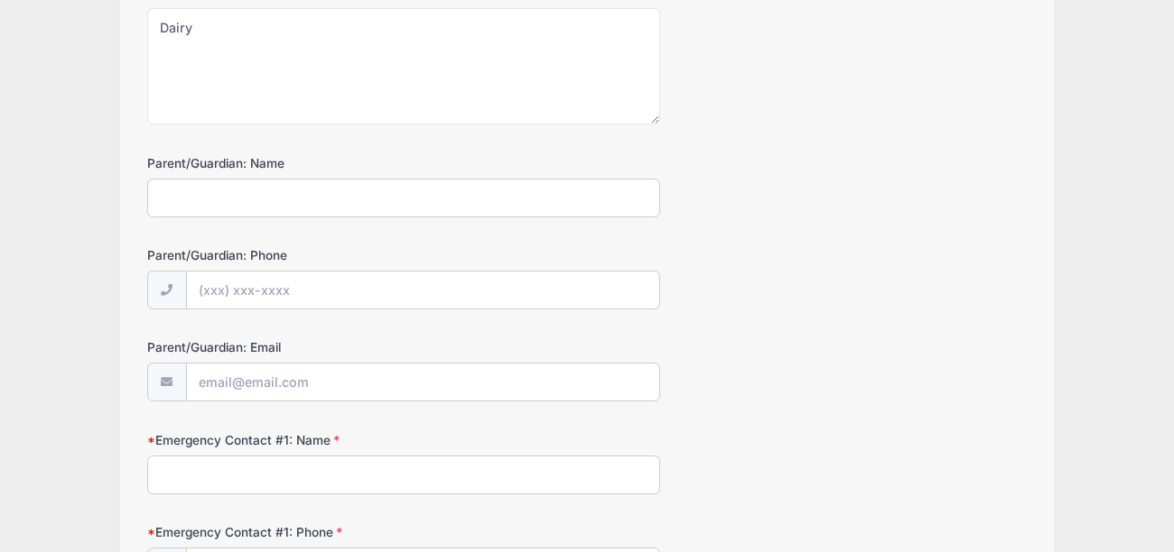
scroll to position [1146, 0]
type input "[PERSON_NAME]"
click at [393, 292] on input "Parent/Guardian: Phone" at bounding box center [423, 290] width 472 height 39
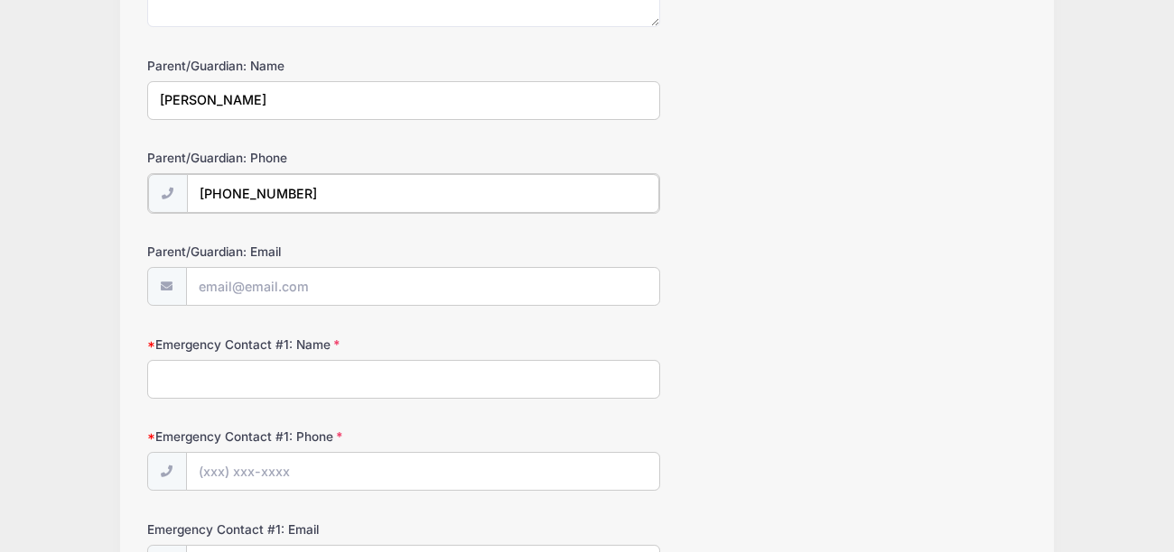
scroll to position [1246, 0]
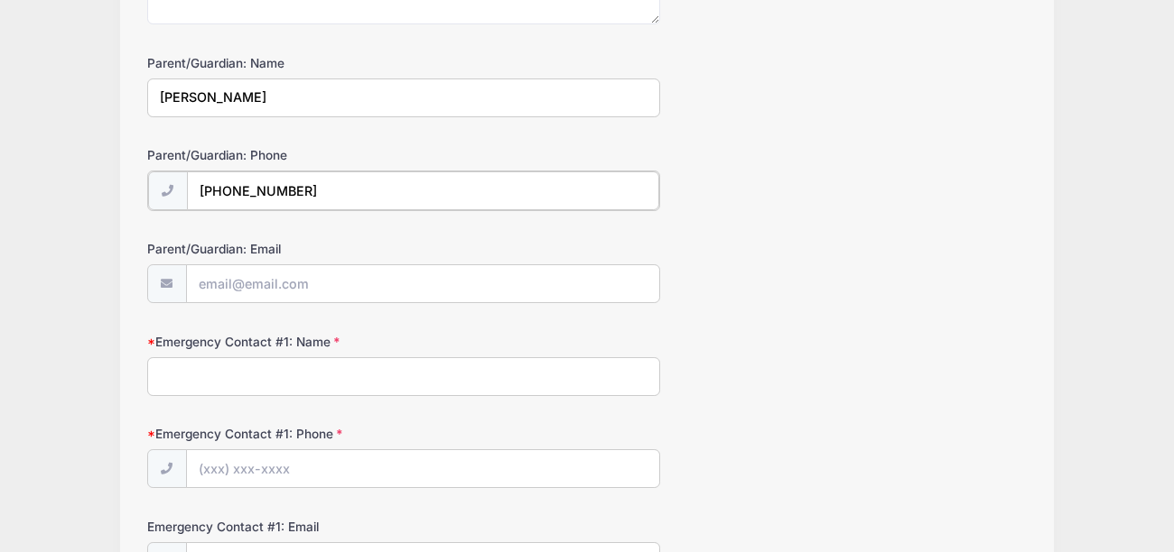
type input "[PHONE_NUMBER]"
click at [366, 274] on input "Parent/Guardian: Email" at bounding box center [423, 283] width 472 height 39
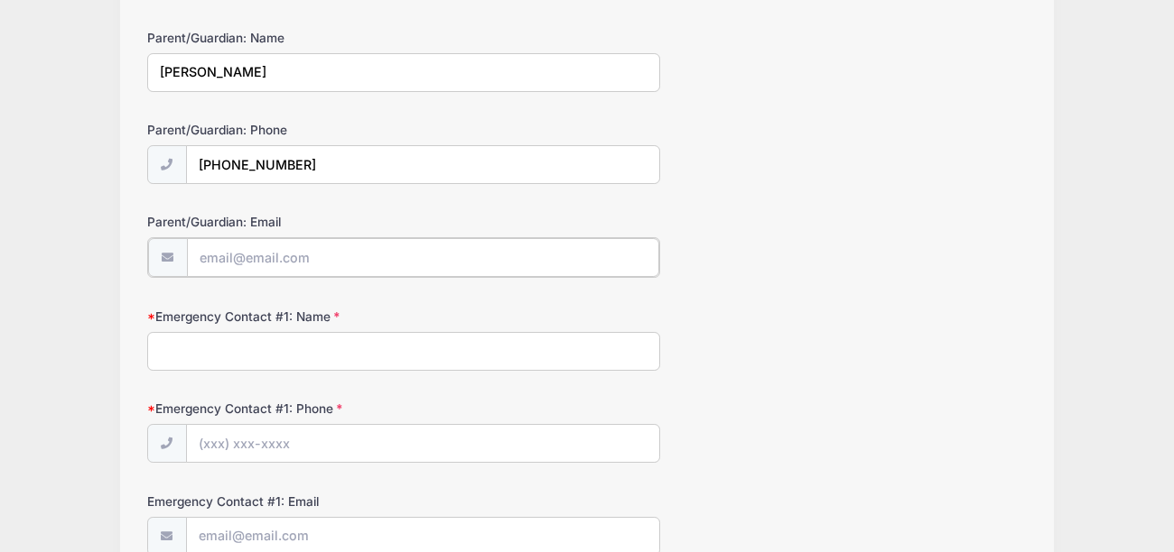
scroll to position [1281, 0]
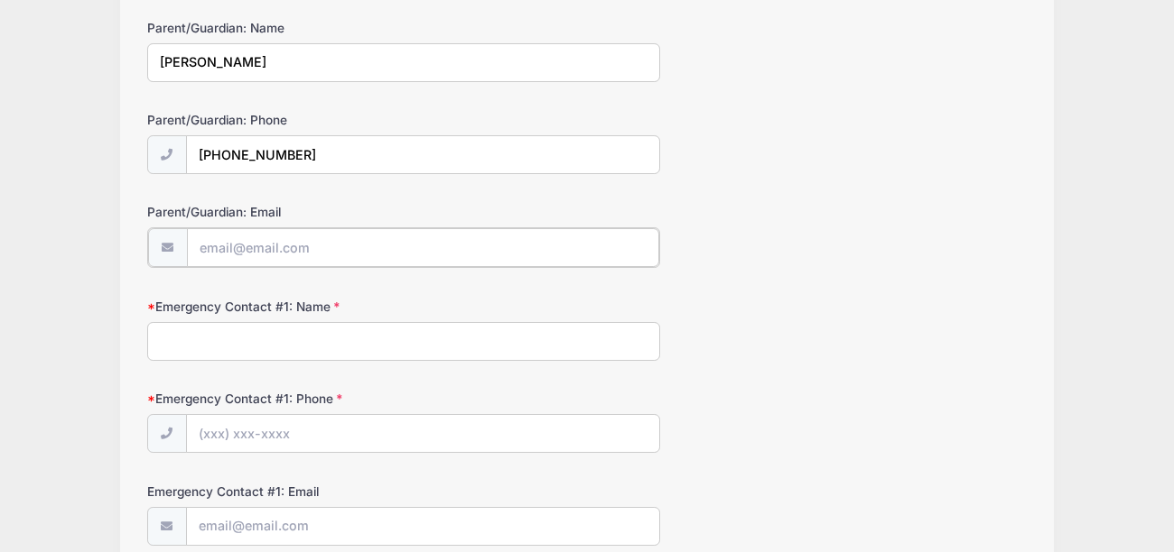
click at [408, 244] on input "Parent/Guardian: Email" at bounding box center [423, 247] width 472 height 39
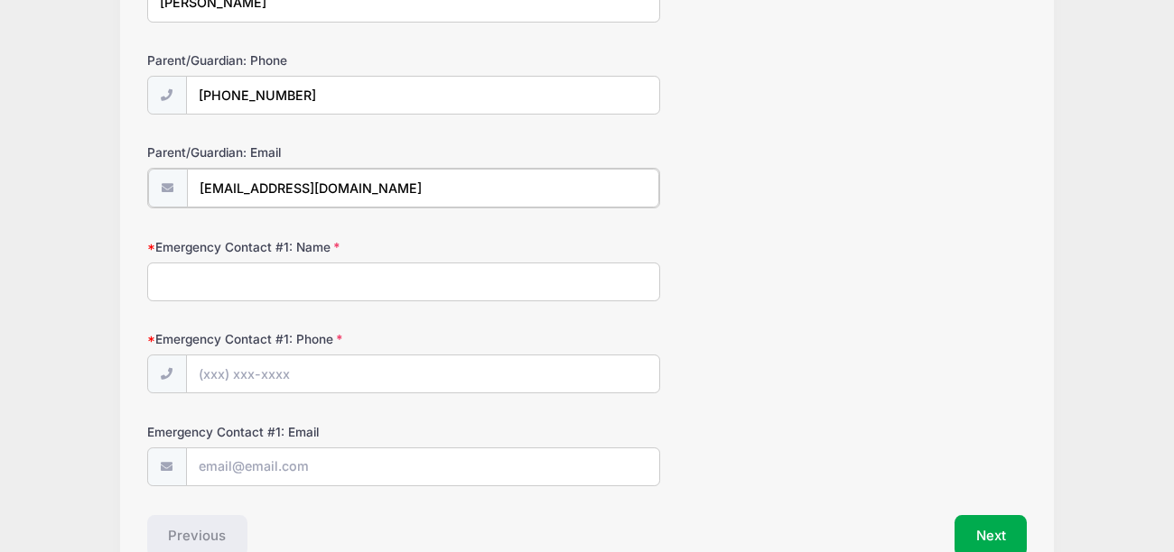
scroll to position [1344, 0]
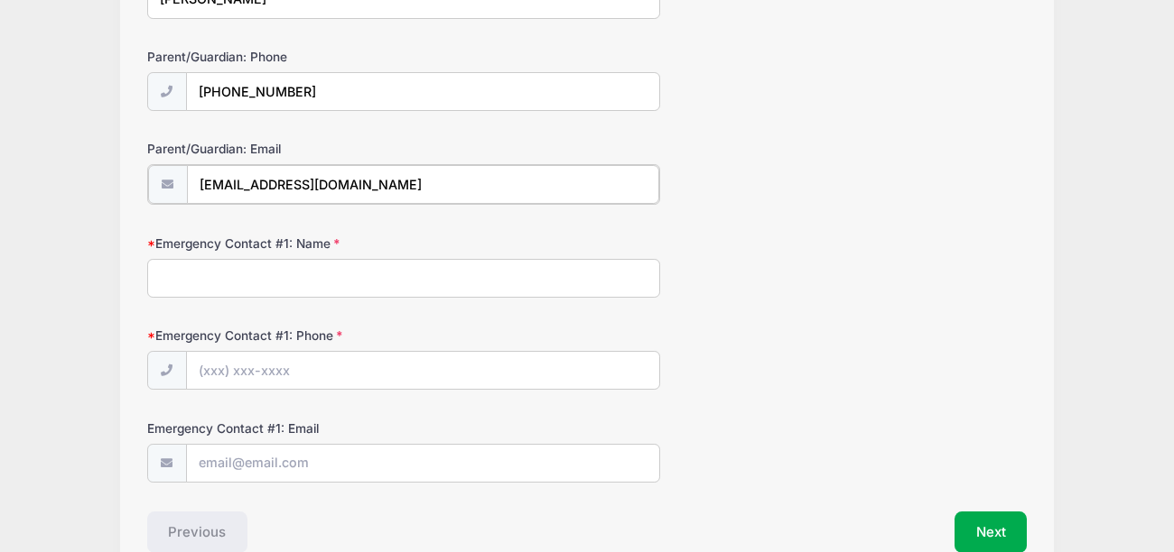
type input "[EMAIL_ADDRESS][DOMAIN_NAME]"
click at [366, 280] on input "Emergency Contact #1: Name" at bounding box center [404, 276] width 514 height 39
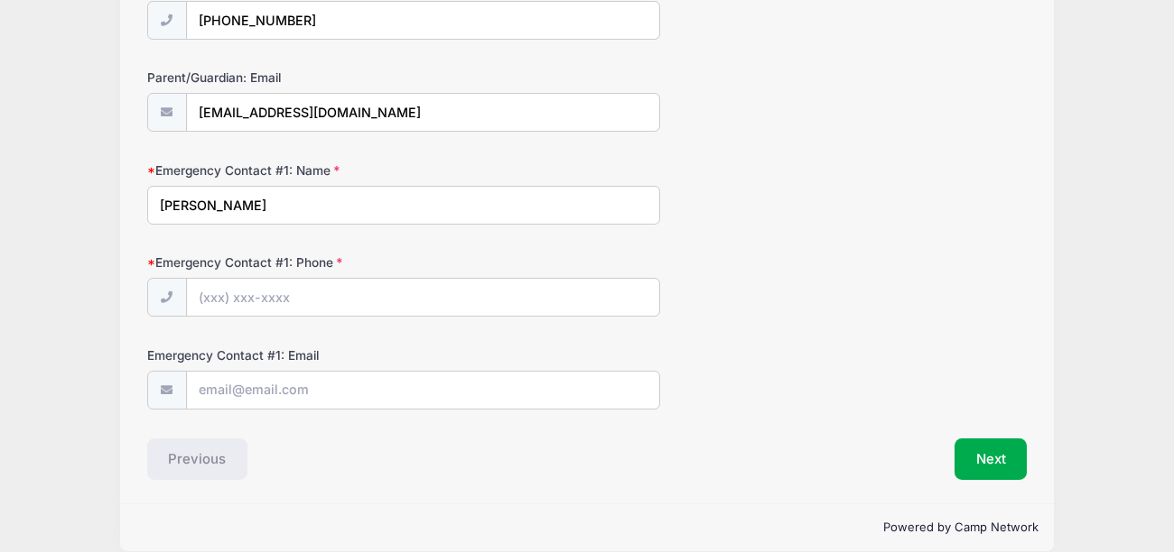
scroll to position [1421, 0]
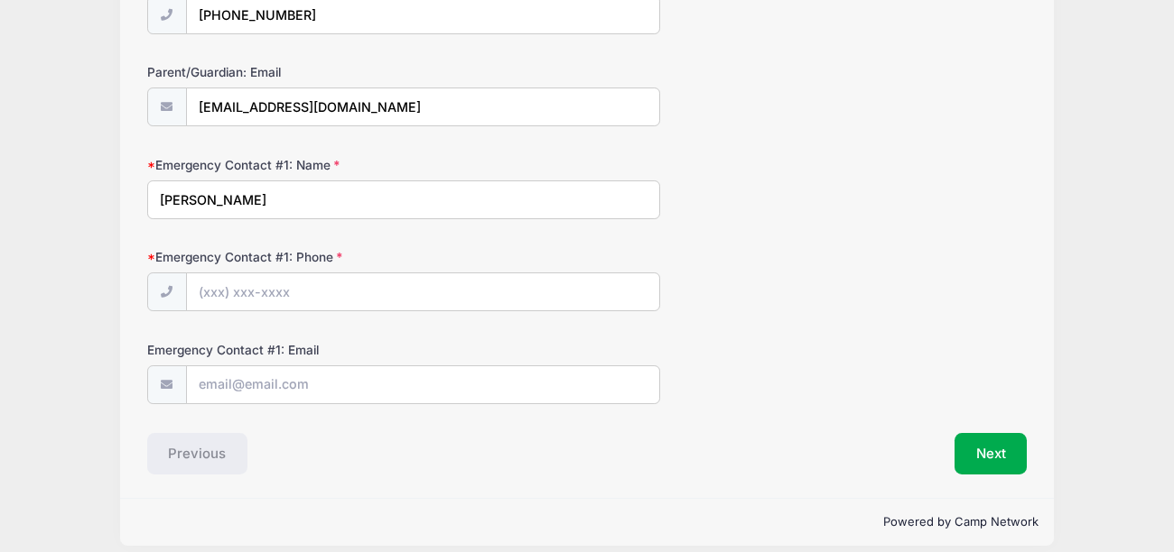
type input "[PERSON_NAME]"
click at [373, 295] on input "Emergency Contact #1: Phone" at bounding box center [423, 293] width 472 height 39
type input "[PHONE_NUMBER]"
click at [370, 391] on input "Emergency Contact #1: Email" at bounding box center [423, 385] width 472 height 39
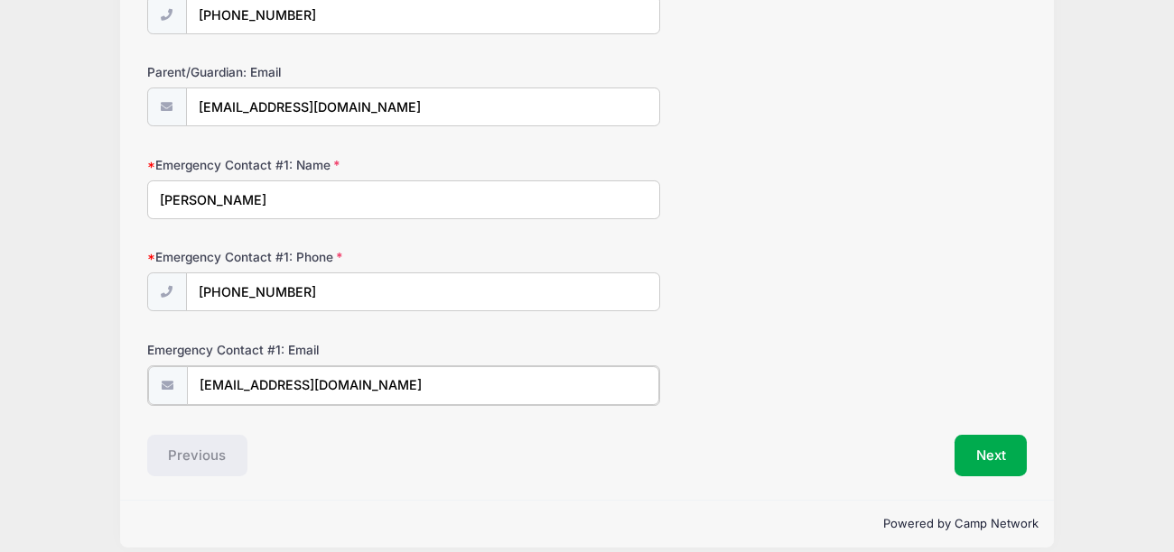
scroll to position [1438, 0]
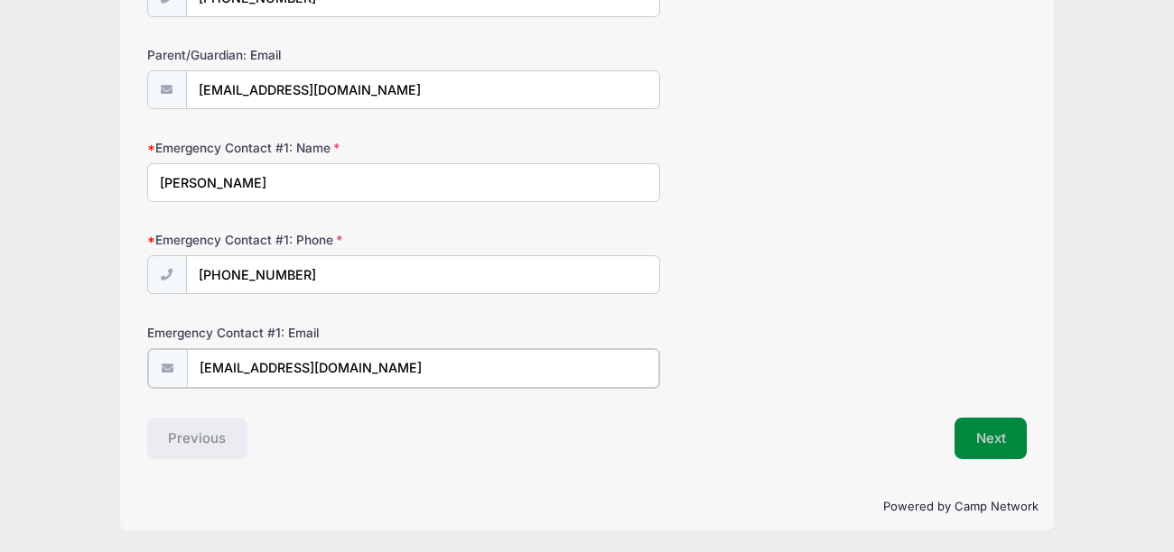
type input "[EMAIL_ADDRESS][DOMAIN_NAME]"
click at [989, 434] on button "Next" at bounding box center [990, 439] width 73 height 42
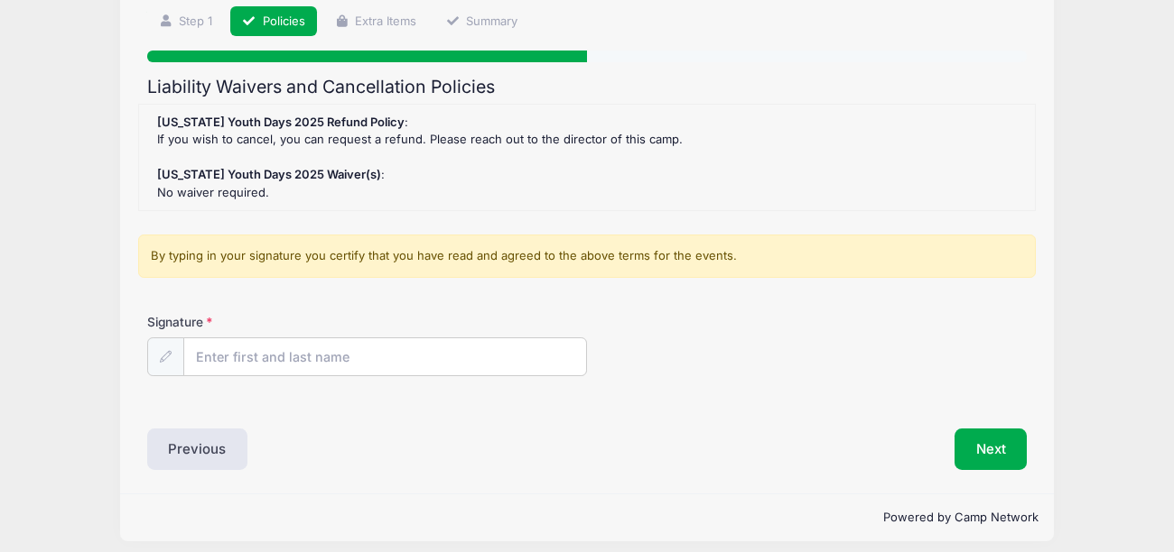
scroll to position [107, 0]
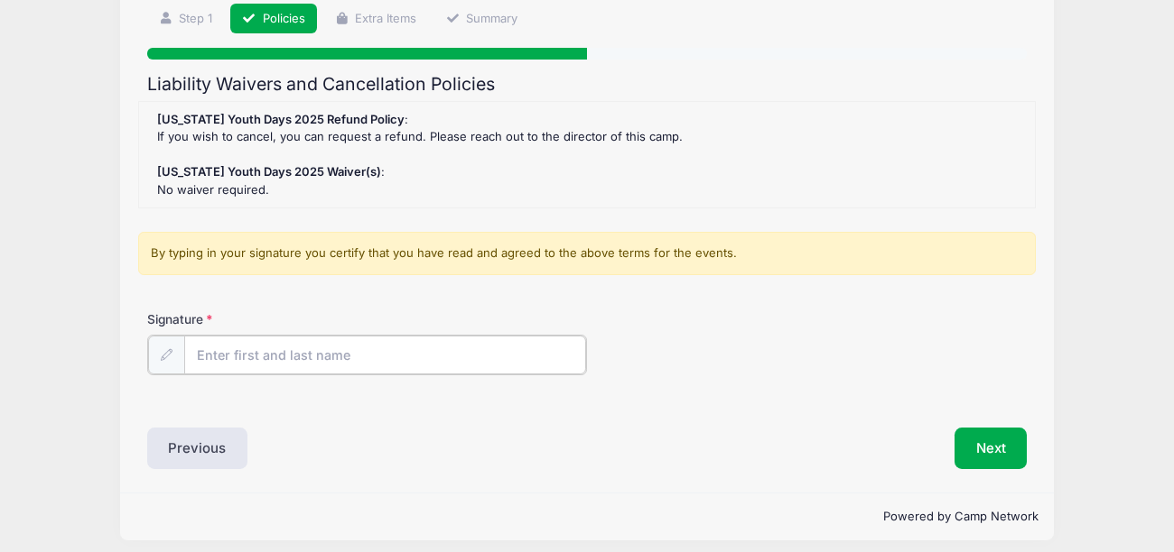
click at [351, 356] on input "Signature" at bounding box center [385, 355] width 402 height 39
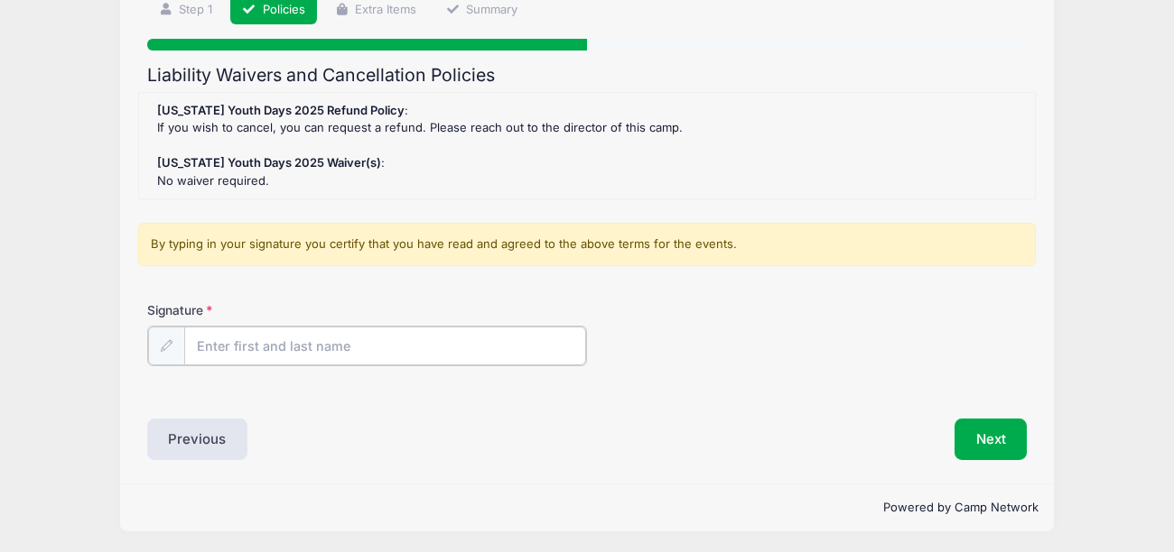
click at [367, 345] on input "Signature" at bounding box center [385, 346] width 402 height 39
type input "[PERSON_NAME]"
click at [438, 358] on input "[PERSON_NAME]" at bounding box center [385, 346] width 402 height 39
click at [987, 441] on button "Next" at bounding box center [990, 438] width 73 height 42
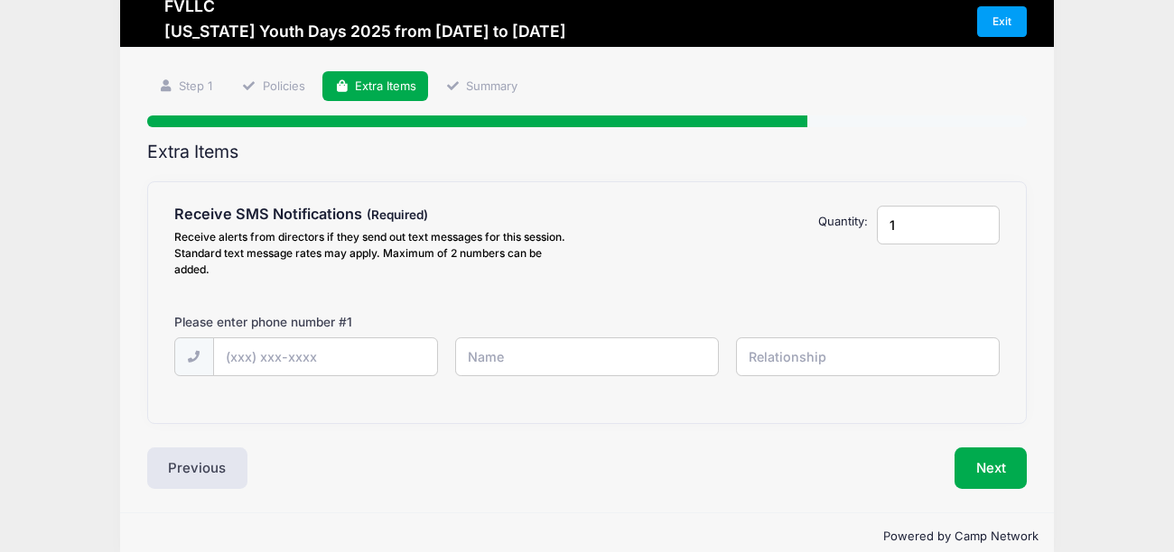
scroll to position [0, 0]
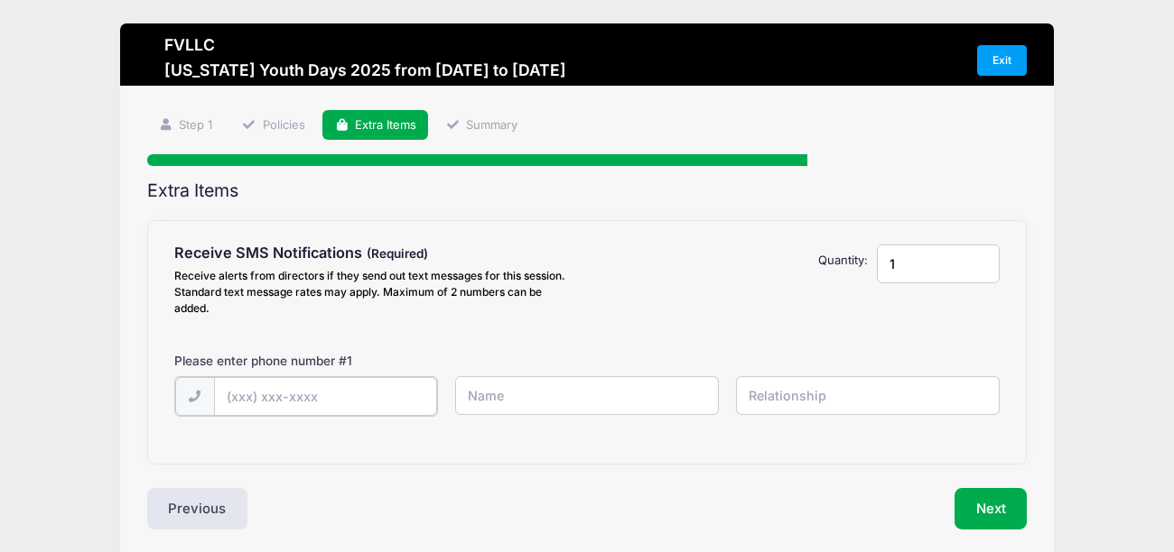
click at [0, 0] on input "text" at bounding box center [0, 0] width 0 height 0
type input "[PHONE_NUMBER]"
click at [0, 0] on input "text" at bounding box center [0, 0] width 0 height 0
click at [0, 0] on input "[PERSON_NAME]" at bounding box center [0, 0] width 0 height 0
type input "[PERSON_NAME]"
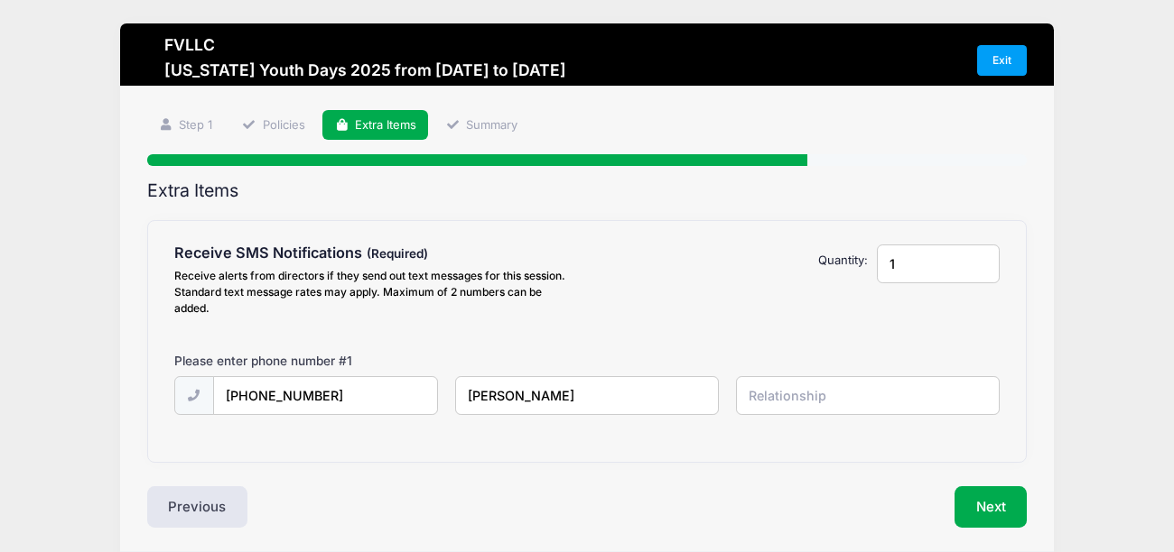
click at [0, 0] on input "text" at bounding box center [0, 0] width 0 height 0
click at [871, 345] on div "Receive SMS Notifications Receive alerts from directors if they send out text m…" at bounding box center [586, 342] width 825 height 194
click at [992, 511] on button "Next" at bounding box center [990, 508] width 73 height 42
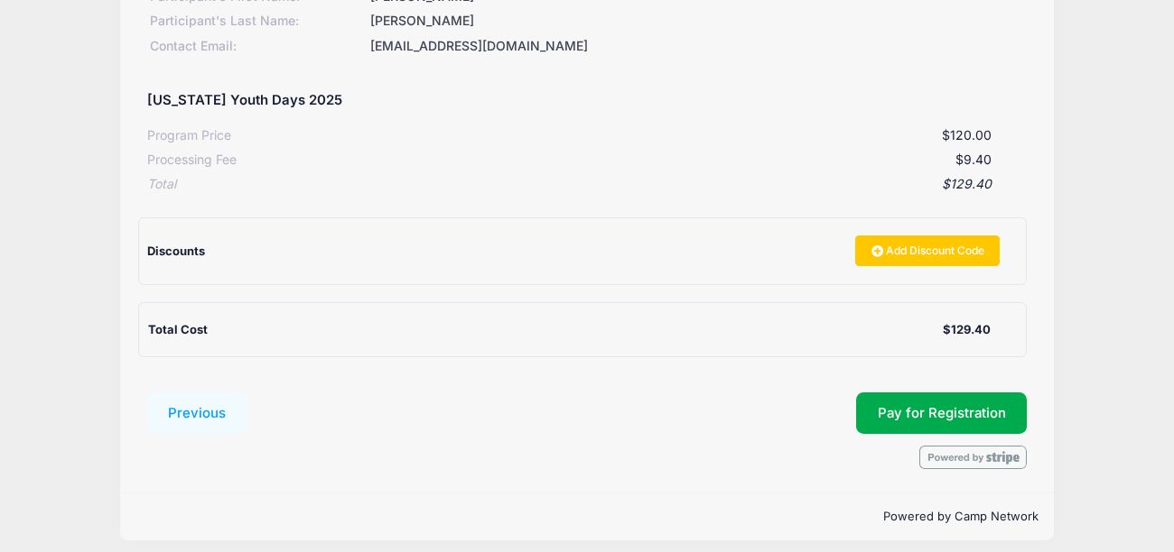
scroll to position [276, 0]
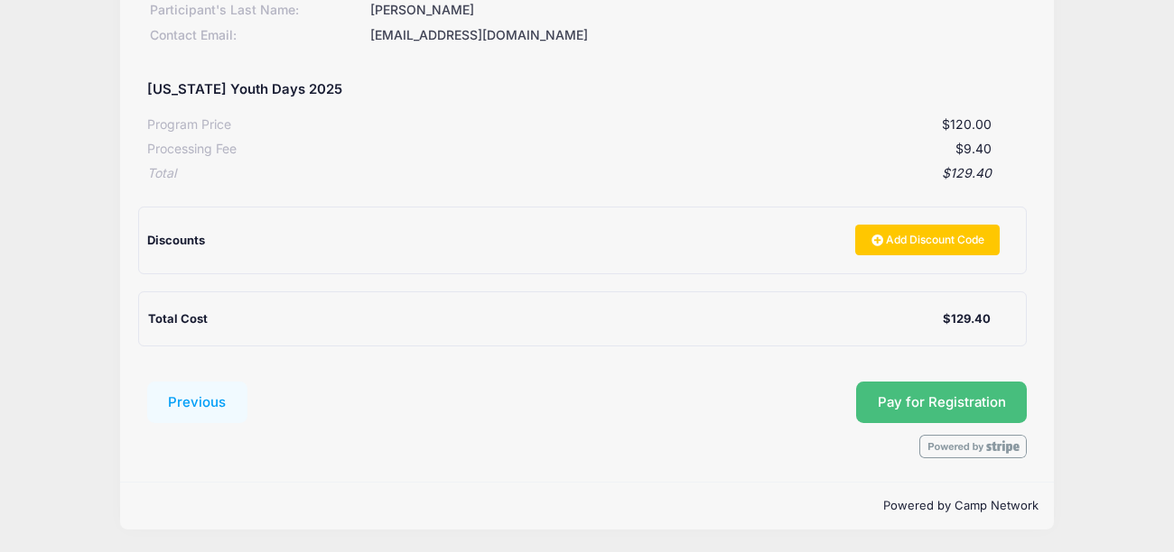
click at [911, 390] on button "Pay for Registration" at bounding box center [942, 403] width 172 height 42
